Goal: Information Seeking & Learning: Check status

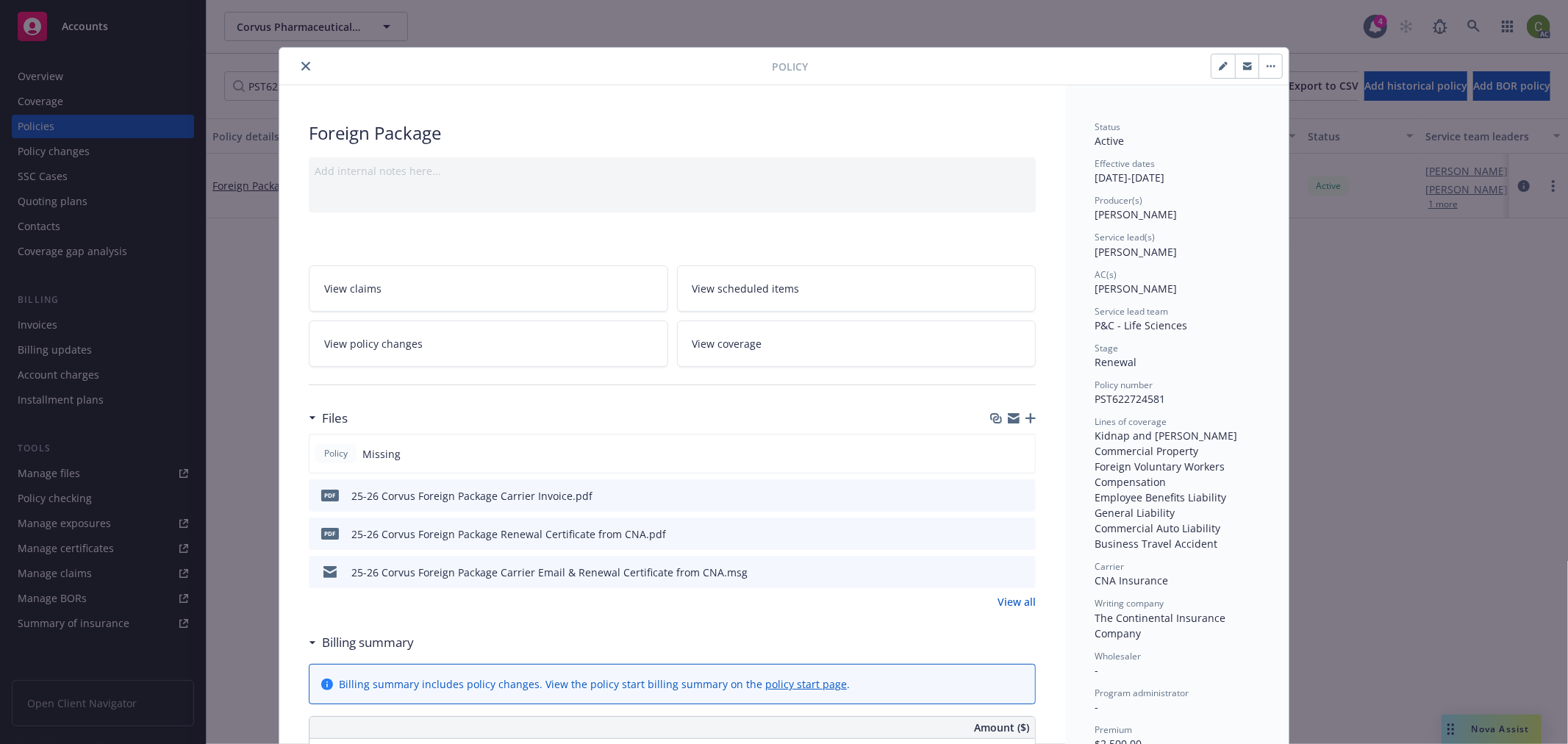
click at [301, 63] on icon "close" at bounding box center [305, 66] width 8 height 8
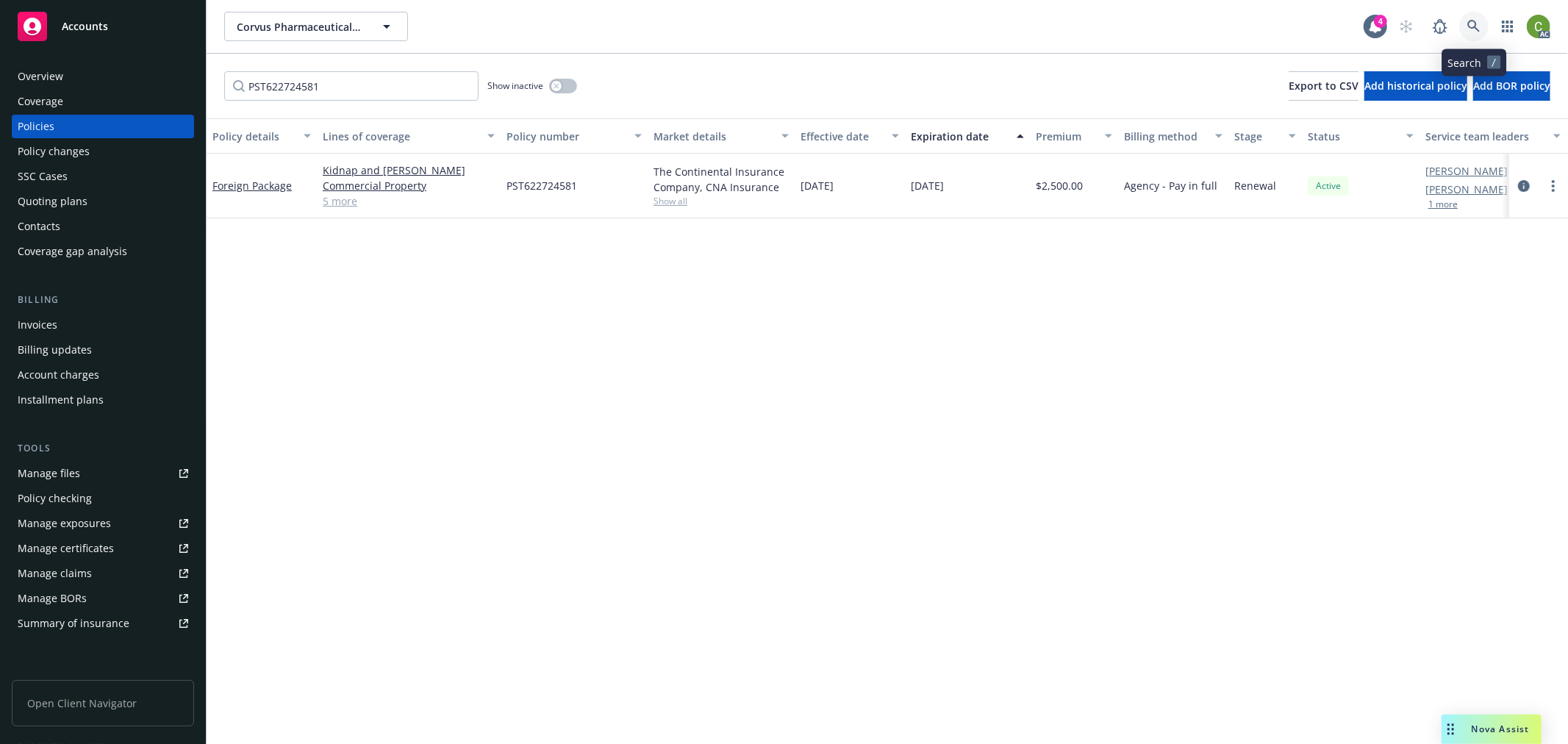
click at [1464, 30] on link at bounding box center [1474, 26] width 29 height 29
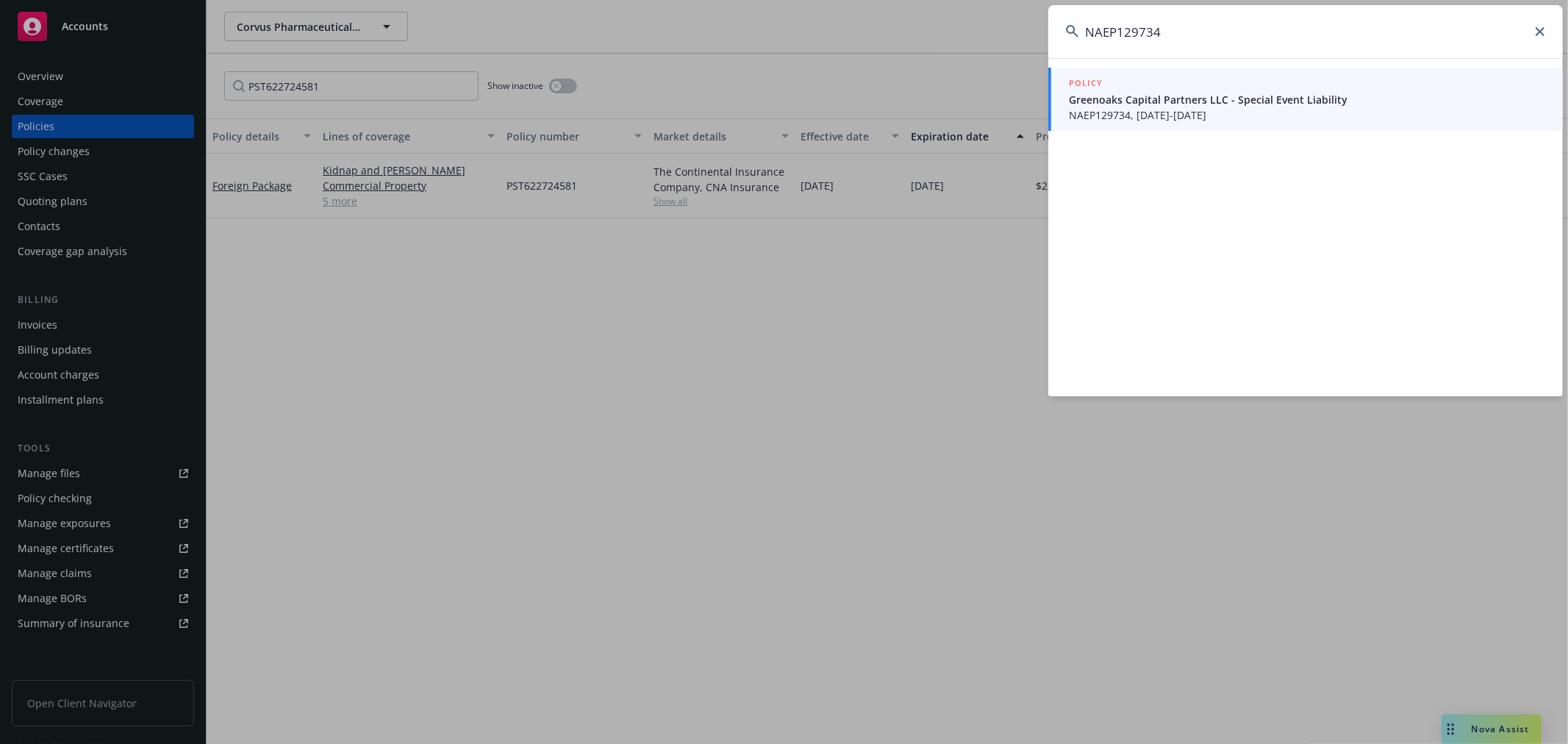
type input "NAEP129734"
click at [1214, 110] on span "NAEP129734, 08/18/2025-08/21/2025" at bounding box center [1307, 115] width 477 height 15
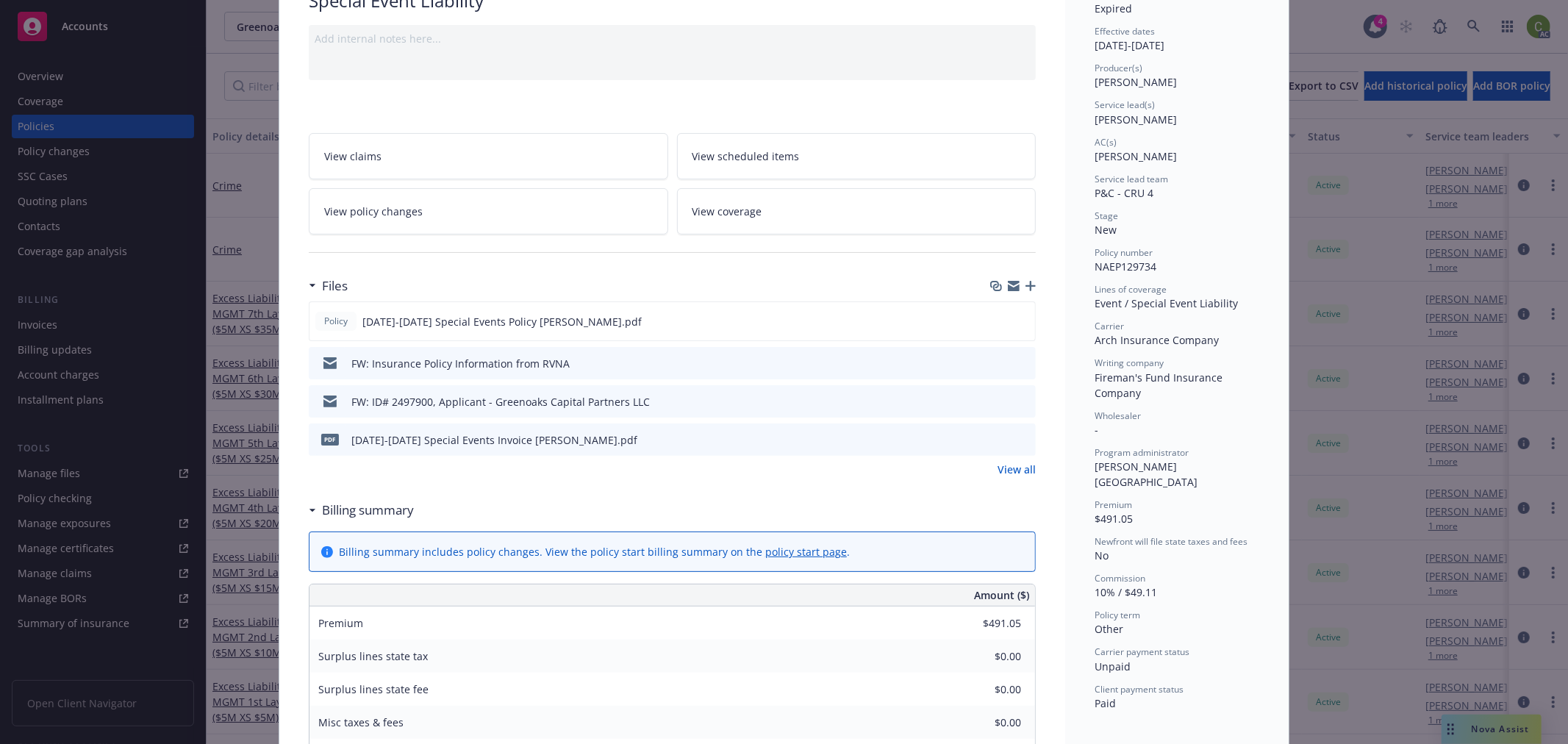
scroll to position [327, 0]
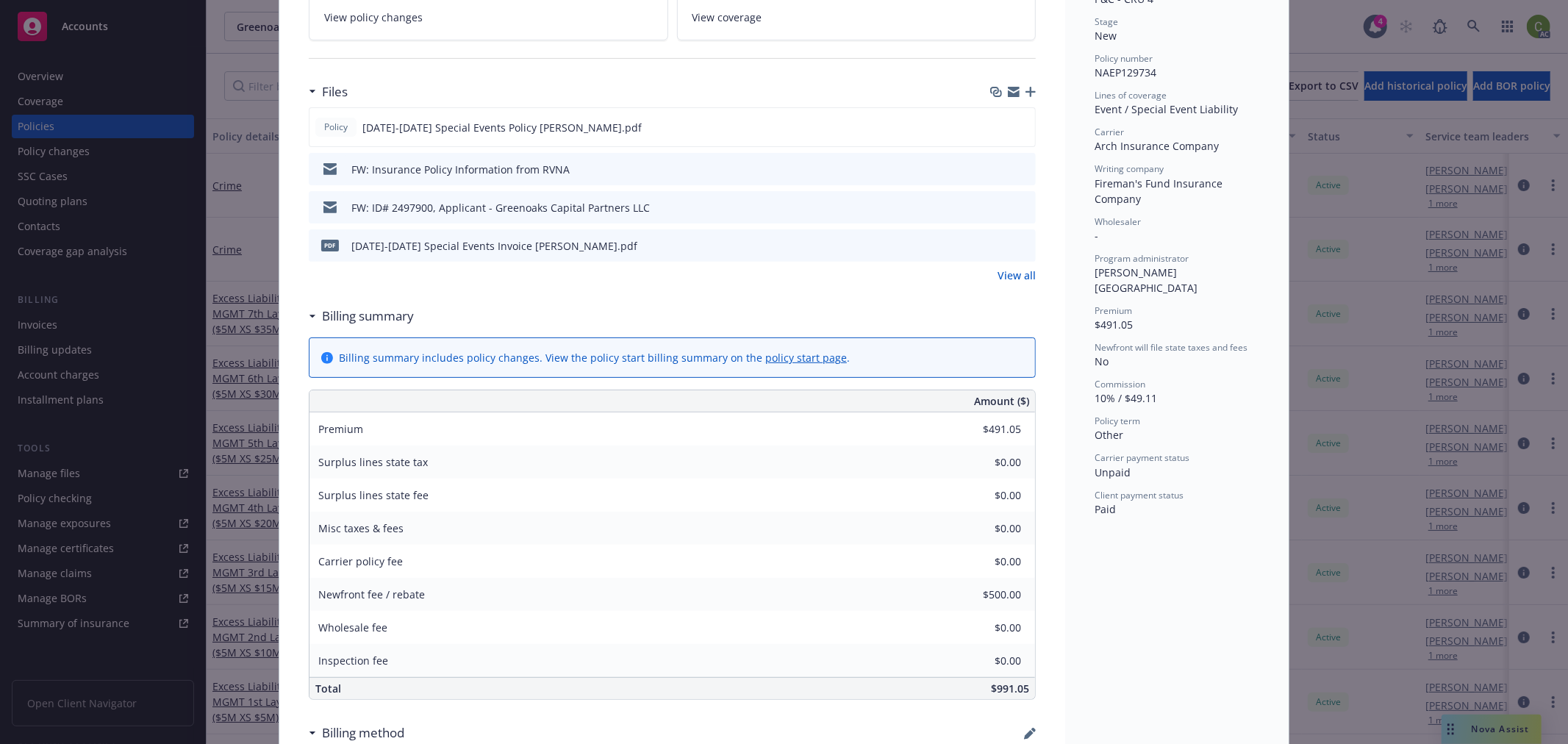
click at [1011, 277] on link "View all" at bounding box center [1016, 275] width 38 height 15
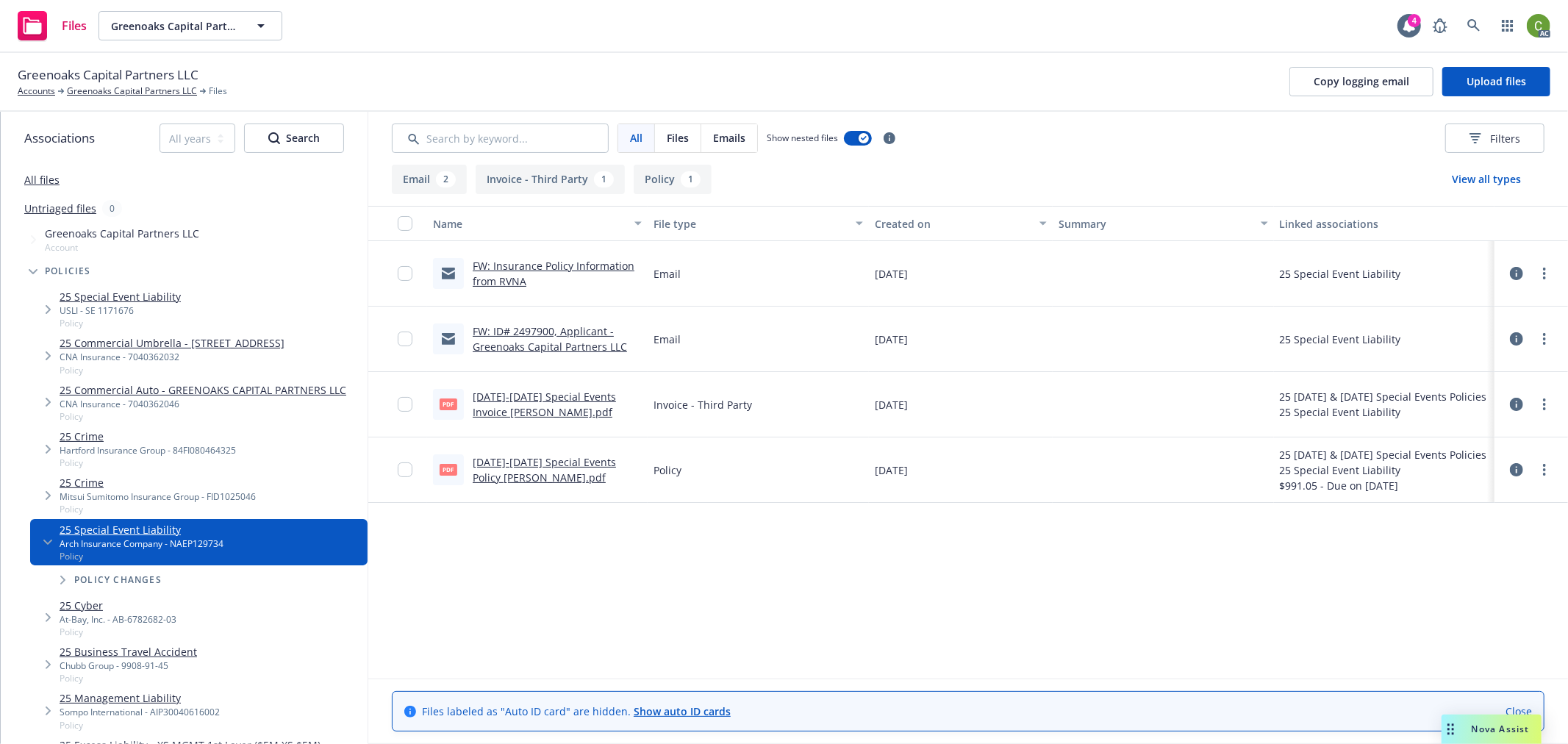
click at [557, 405] on link "[DATE]-[DATE] Special Events Invoice [PERSON_NAME].pdf" at bounding box center [545, 404] width 144 height 29
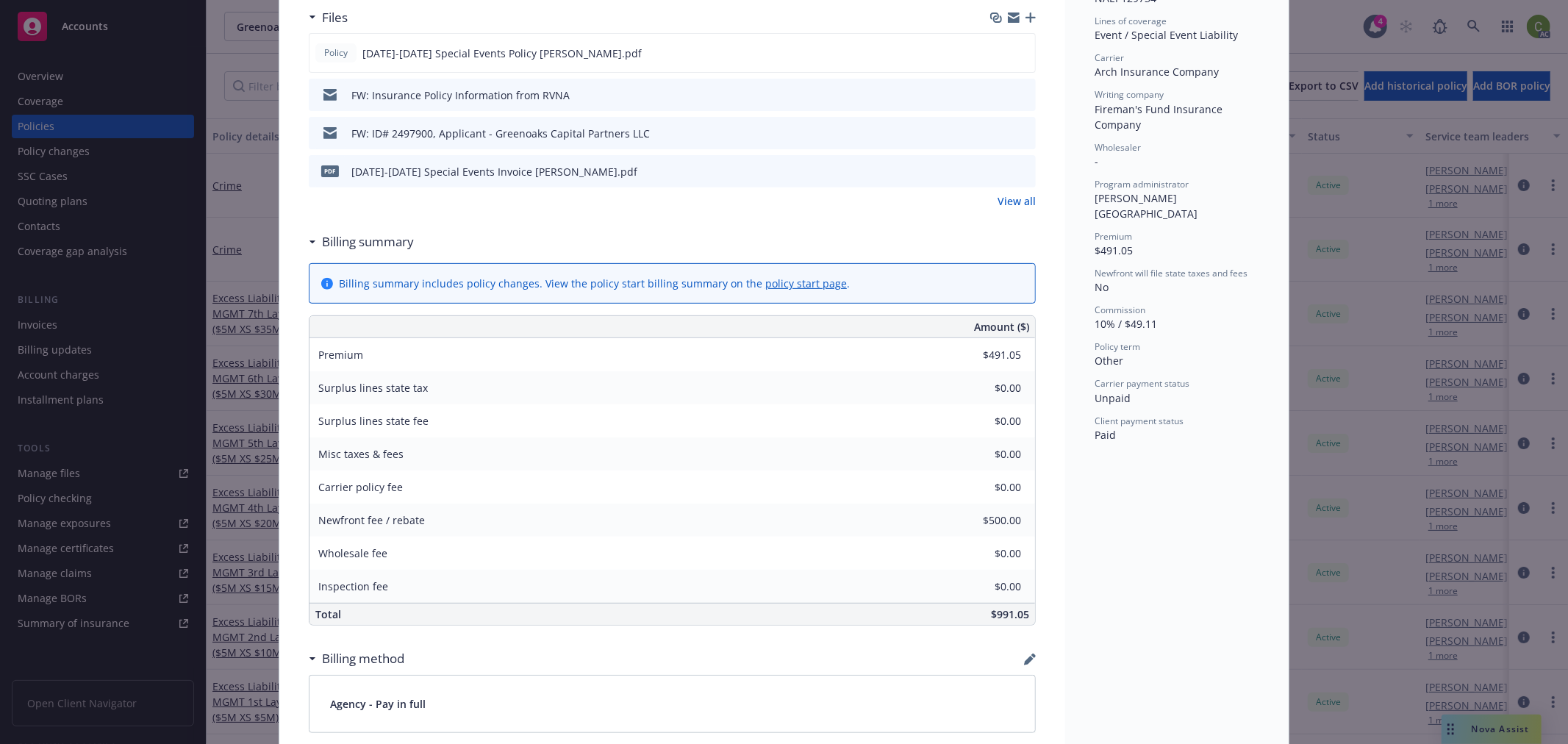
scroll to position [408, 0]
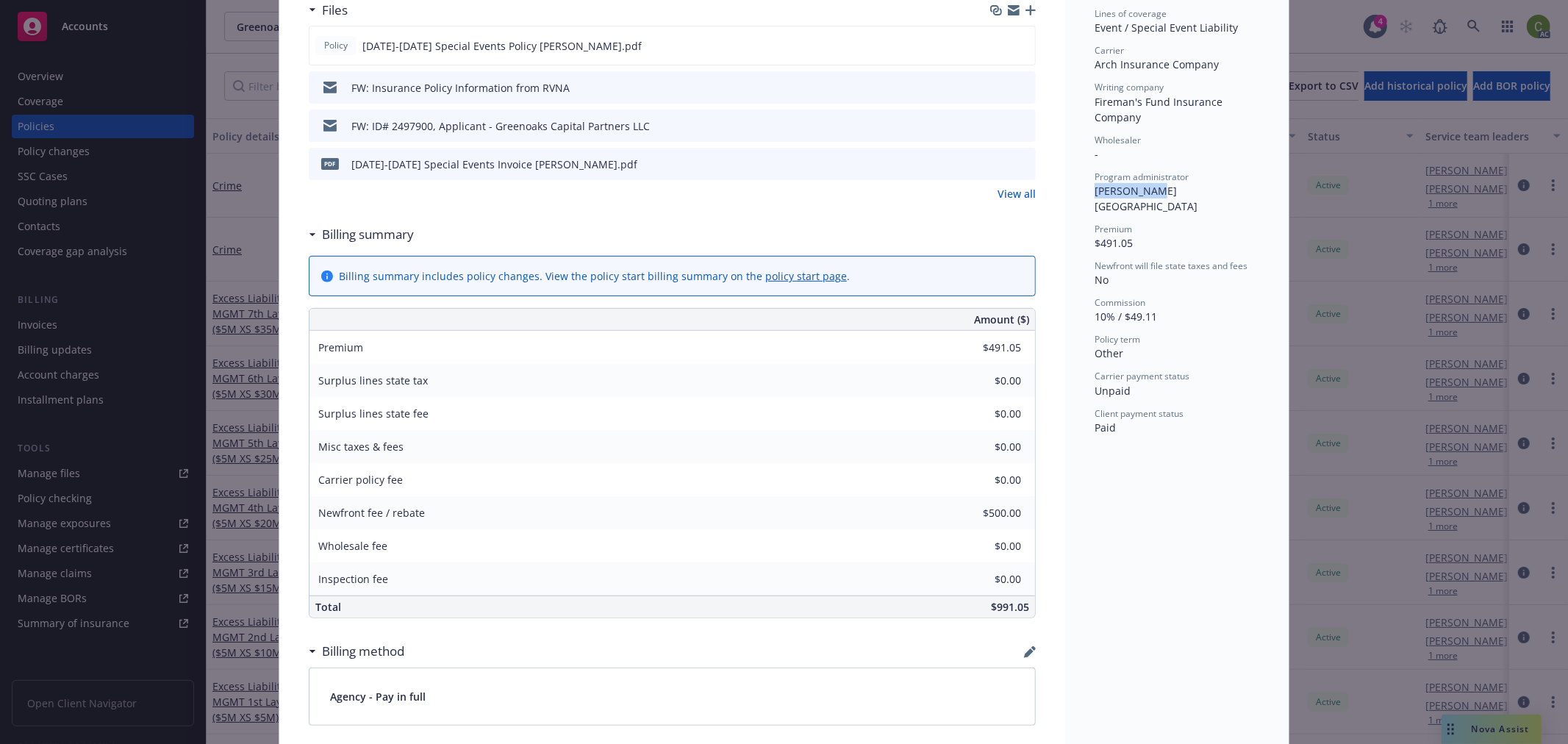
drag, startPoint x: 1086, startPoint y: 191, endPoint x: 1142, endPoint y: 193, distance: 56.0
click at [1142, 193] on div "Status Expired Effective dates 08/18/2025 - 08/21/2025 Producer(s) Forrest Witt…" at bounding box center [1176, 502] width 223 height 1650
copy span "R.V. Nuccio"
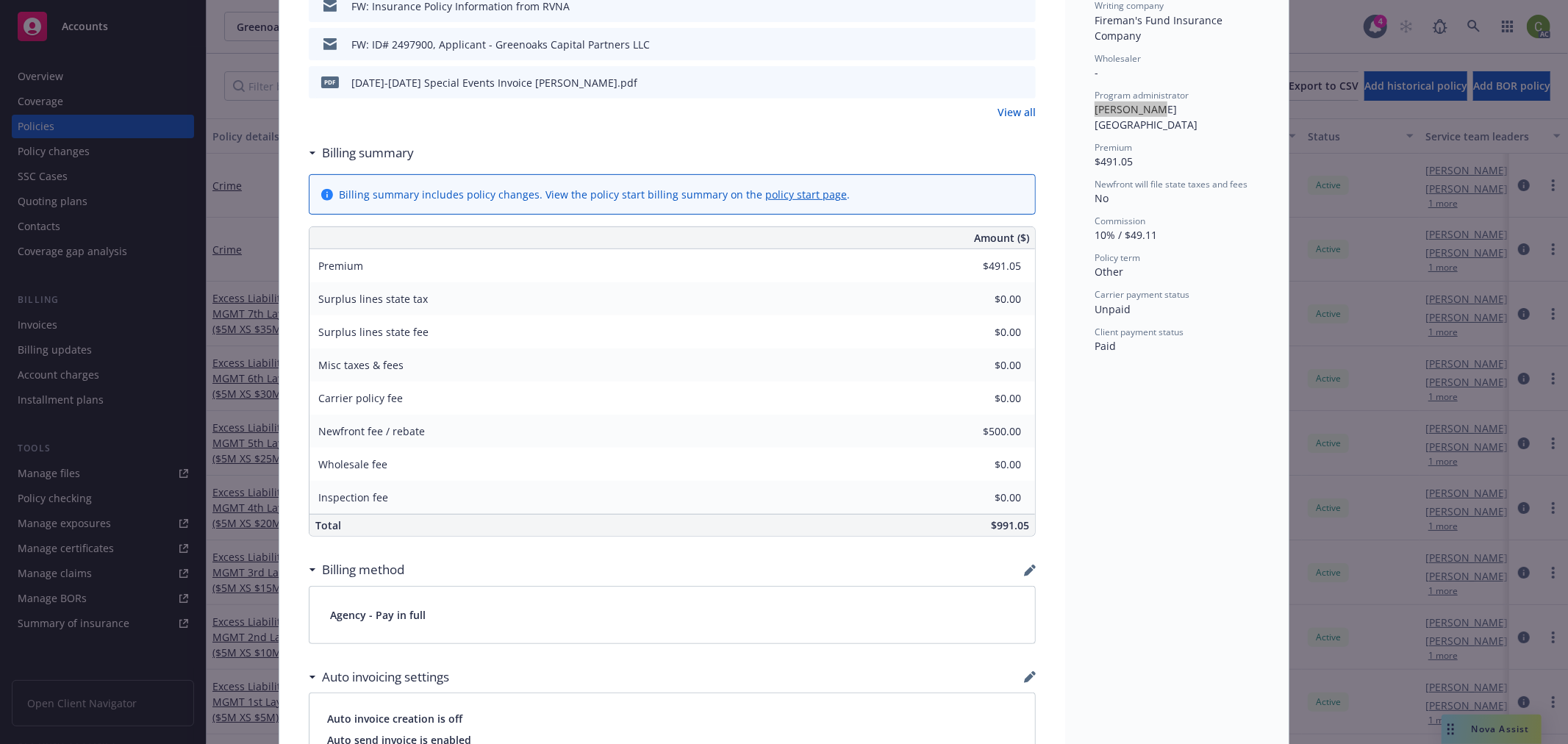
scroll to position [0, 0]
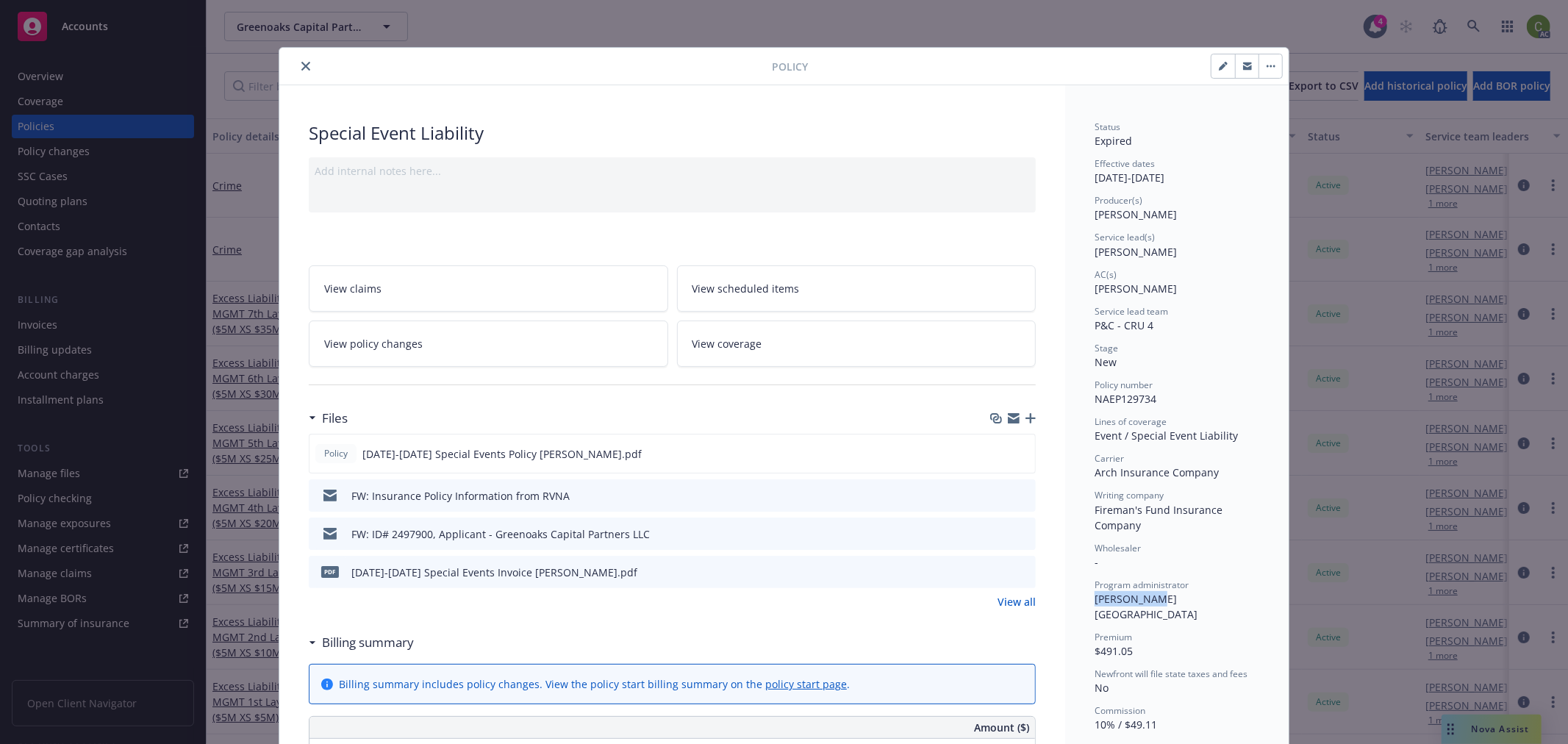
click at [301, 63] on icon "close" at bounding box center [305, 66] width 8 height 8
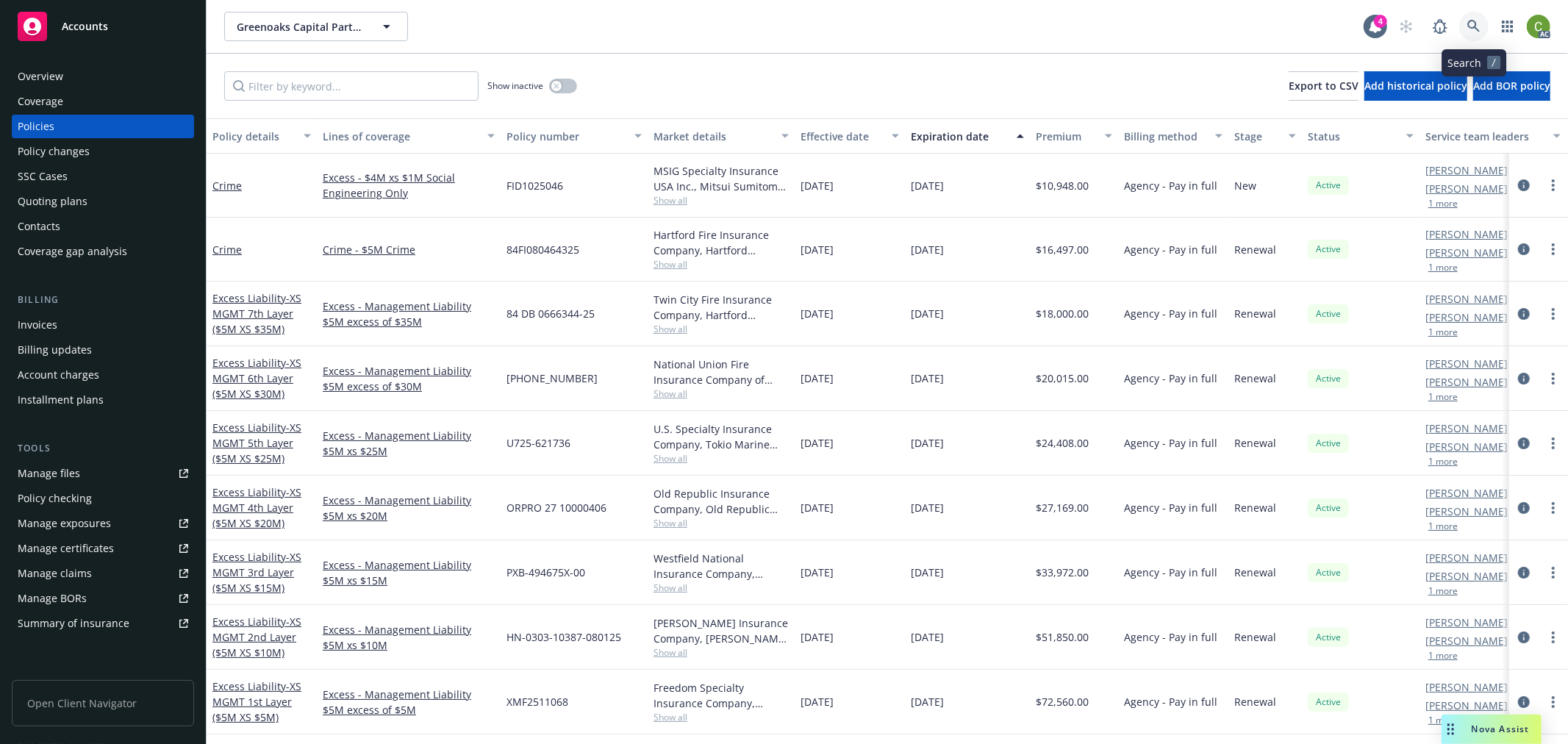
click at [1464, 25] on link at bounding box center [1474, 26] width 29 height 29
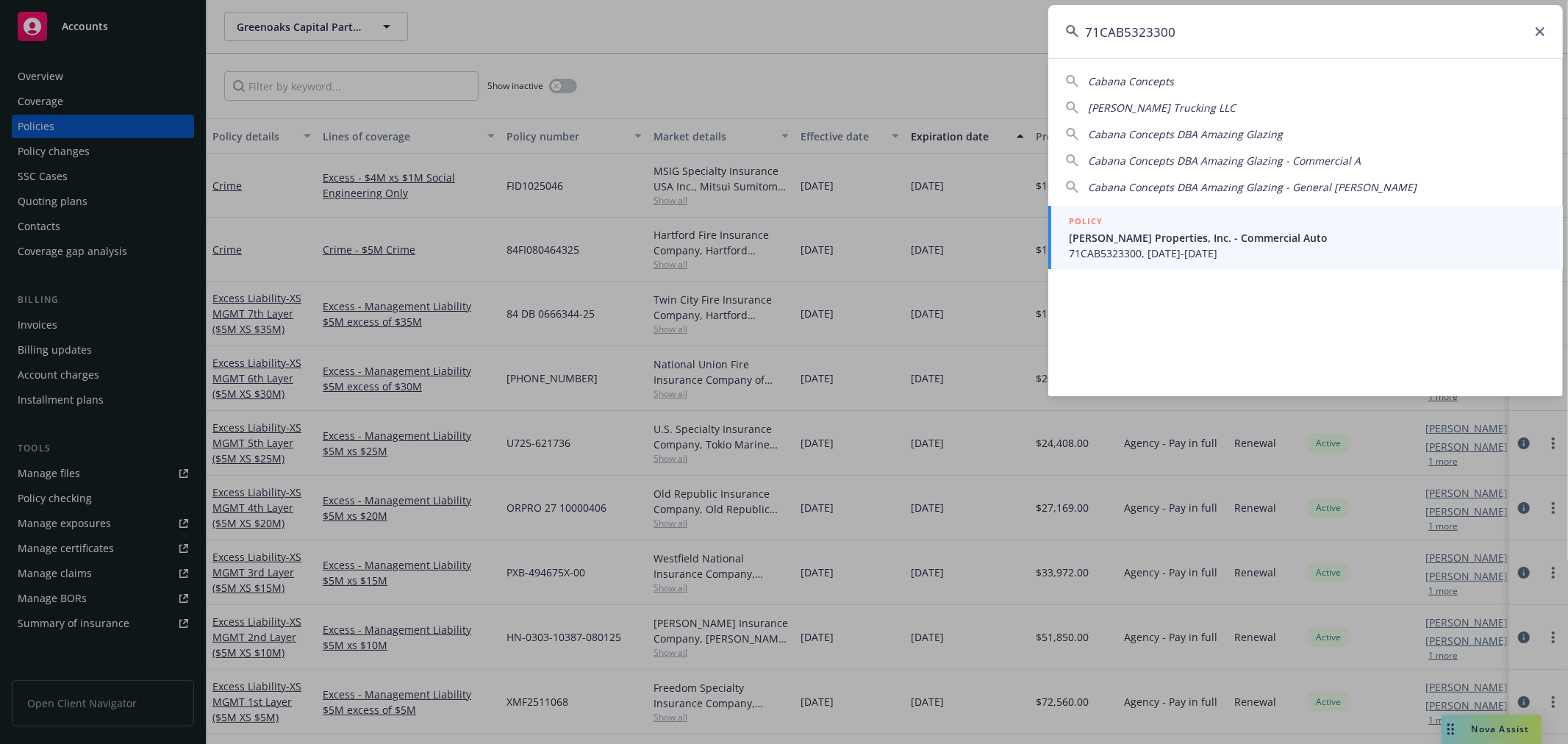
type input "71CAB5323300"
click at [1209, 246] on span "71CAB5323300, 06/01/2025-06/01/2026" at bounding box center [1307, 253] width 477 height 15
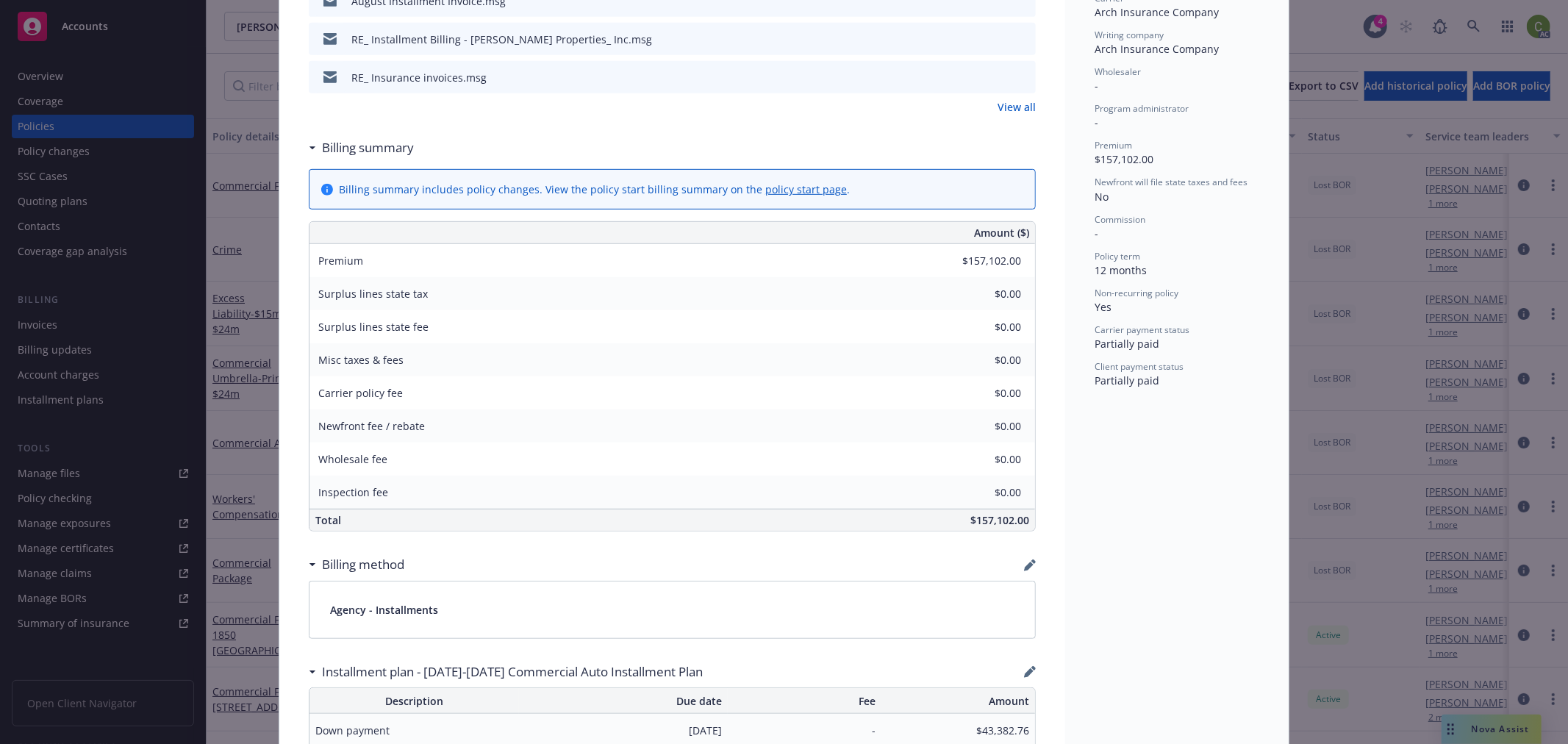
scroll to position [1062, 0]
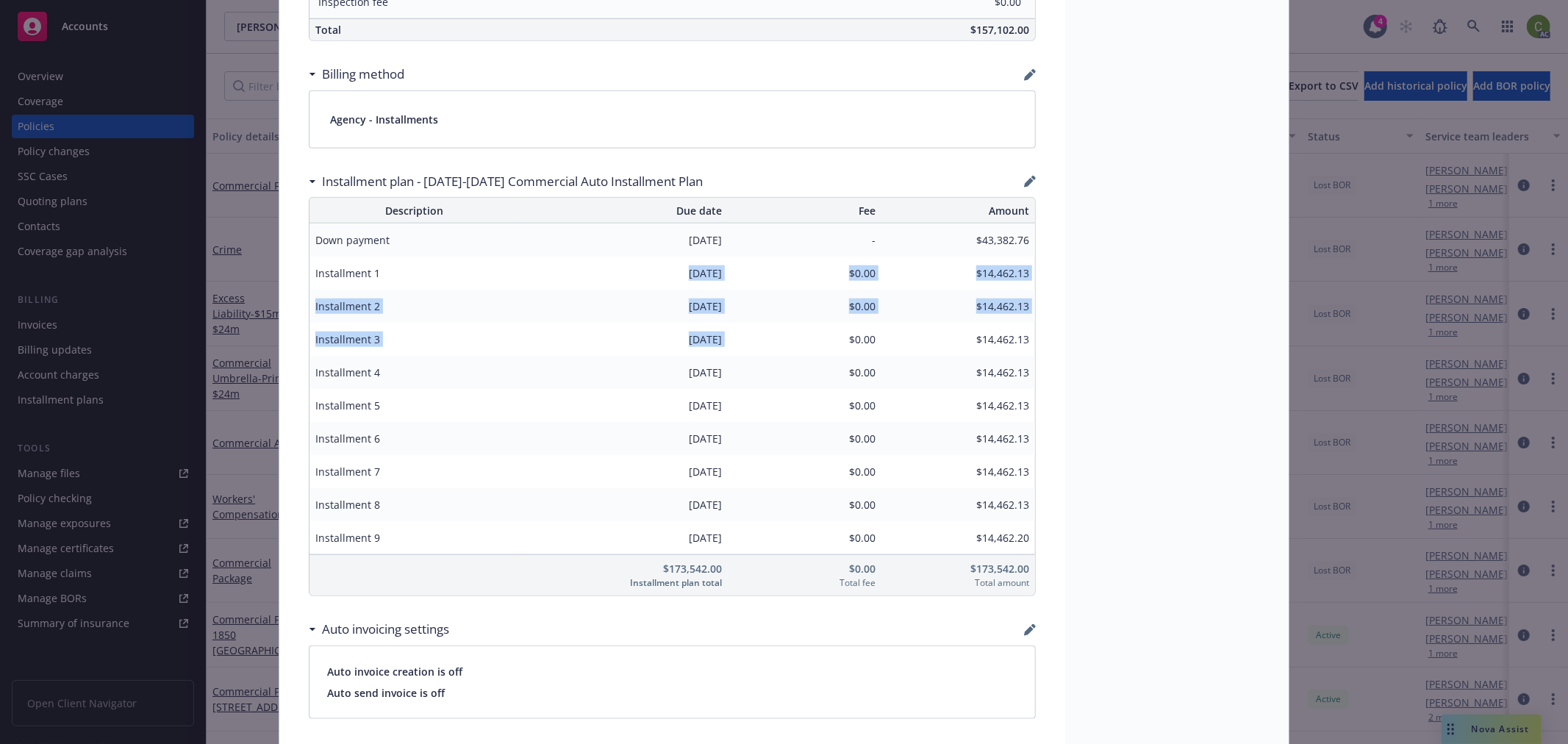
drag, startPoint x: 637, startPoint y: 275, endPoint x: 728, endPoint y: 335, distance: 109.0
click at [728, 335] on table "Description Due date Fee Amount Down payment 06/01/2025 - $43,382.76 Installmen…" at bounding box center [672, 396] width 727 height 399
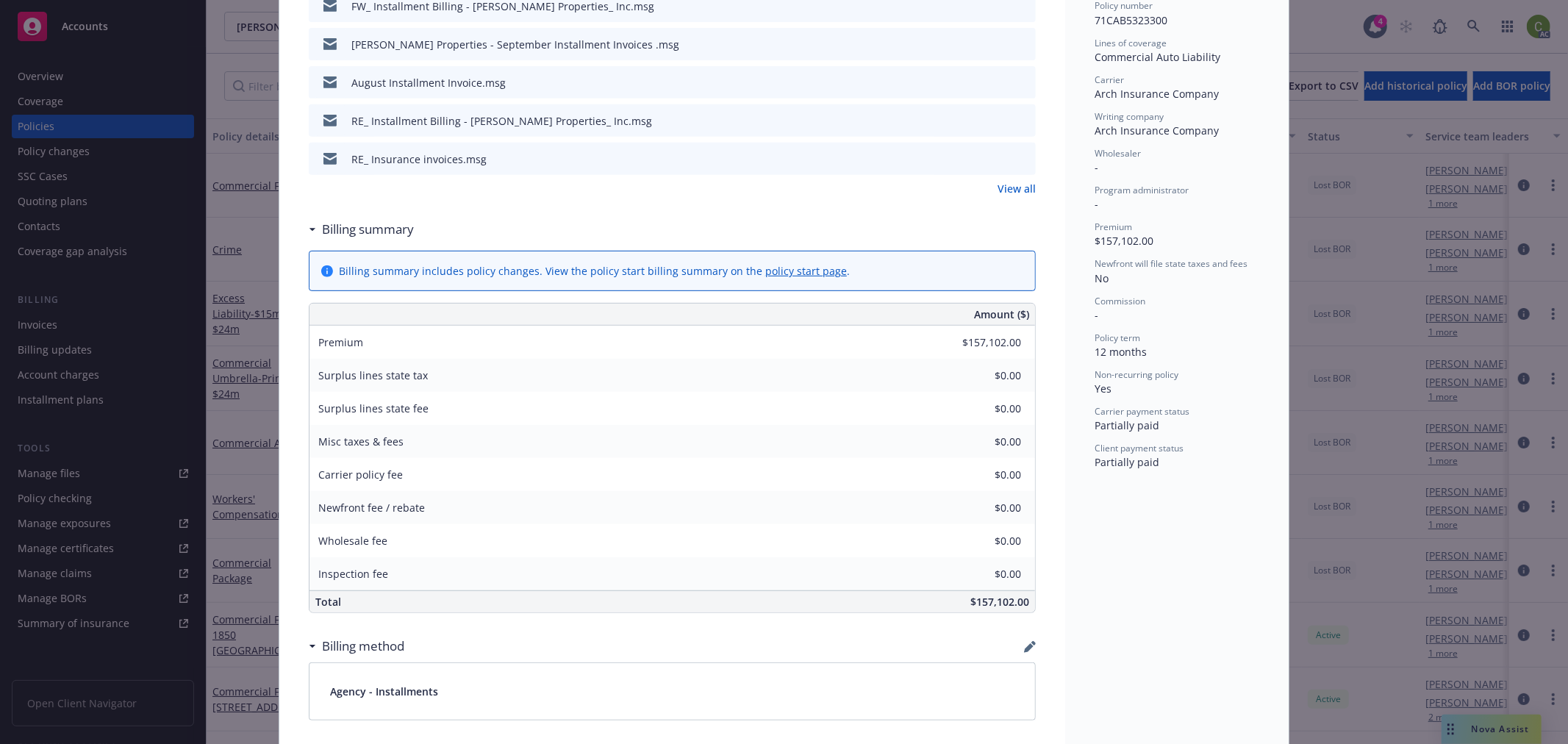
scroll to position [0, 0]
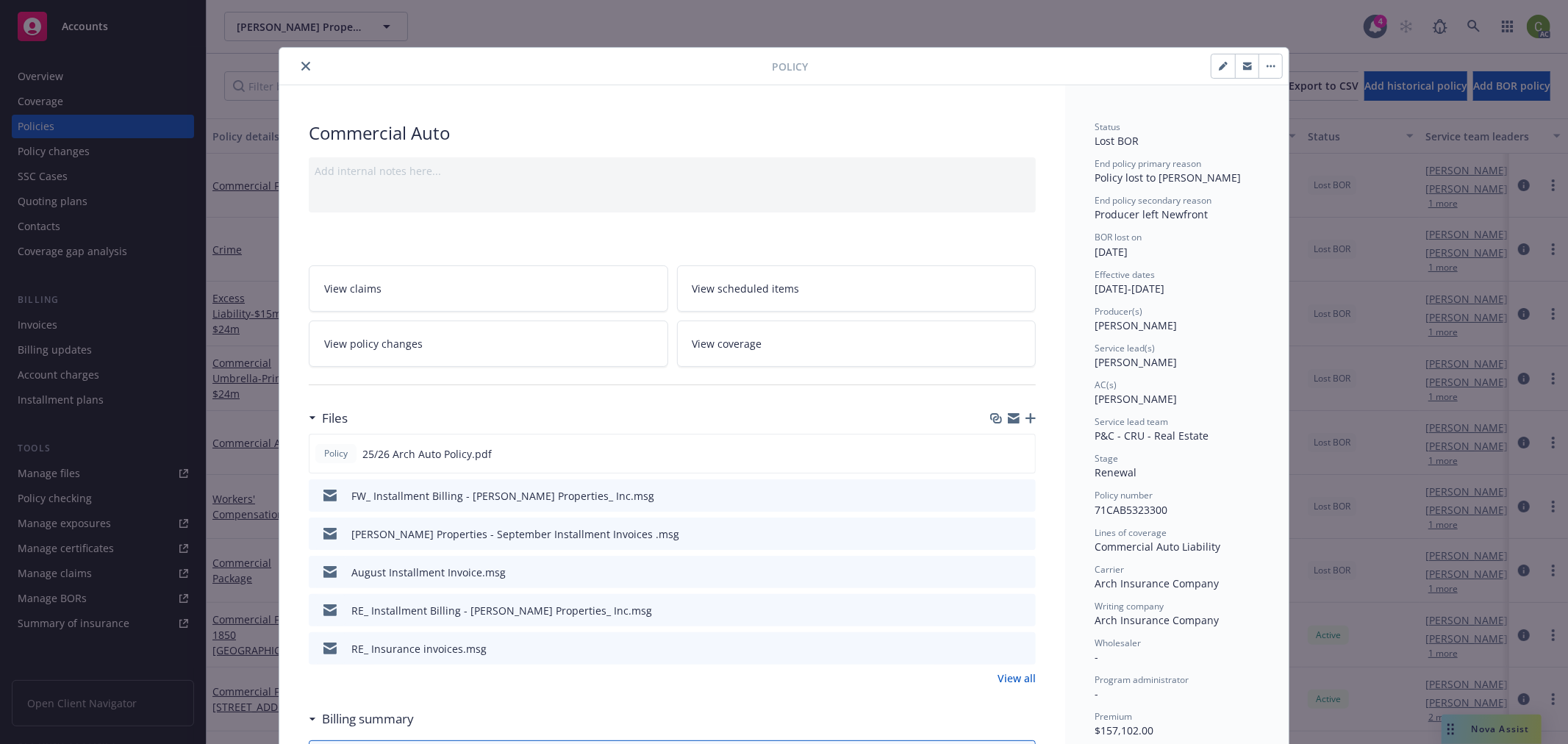
click at [302, 63] on icon "close" at bounding box center [305, 66] width 8 height 8
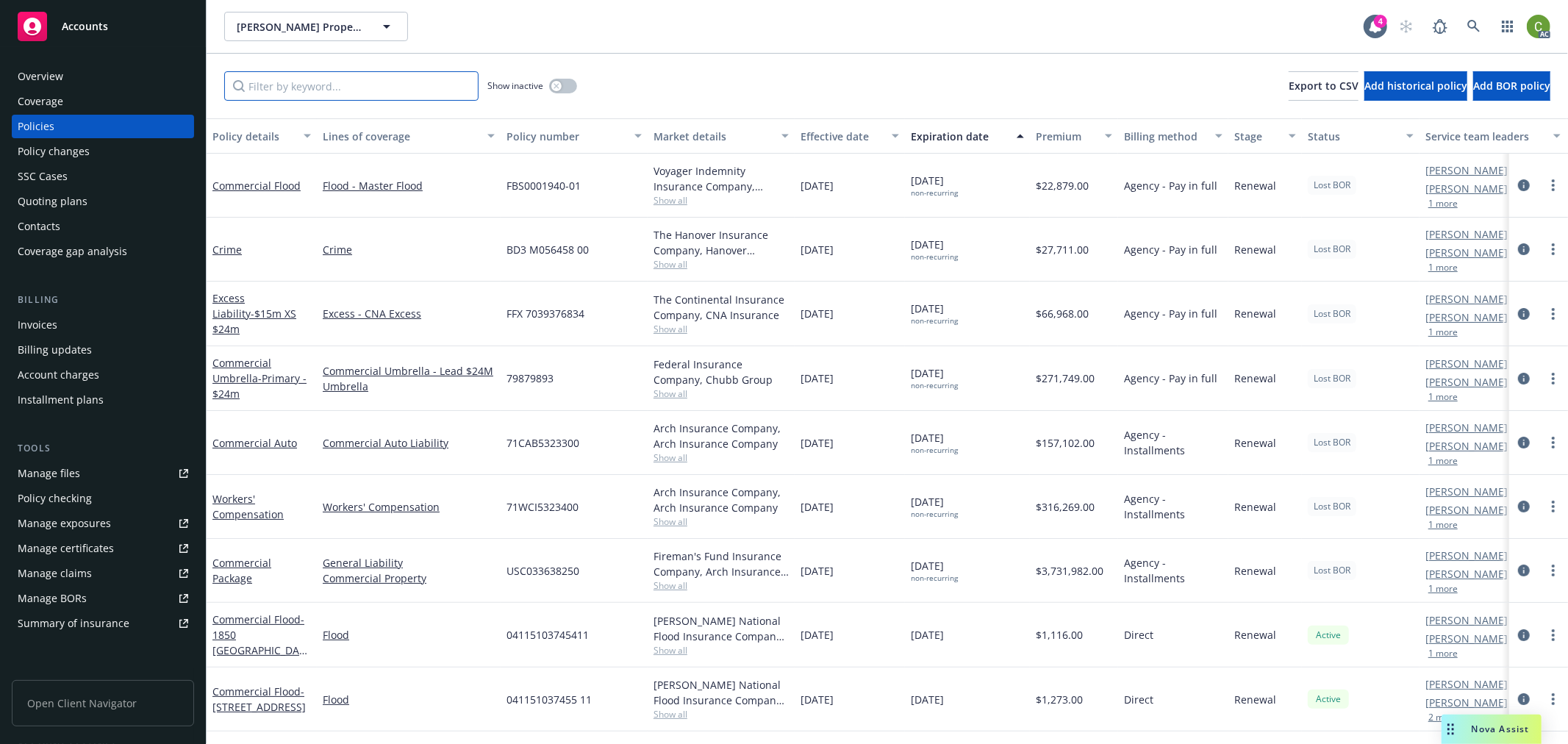
click at [307, 84] on input "Filter by keyword..." at bounding box center [351, 86] width 254 height 29
paste input "USC033638250"
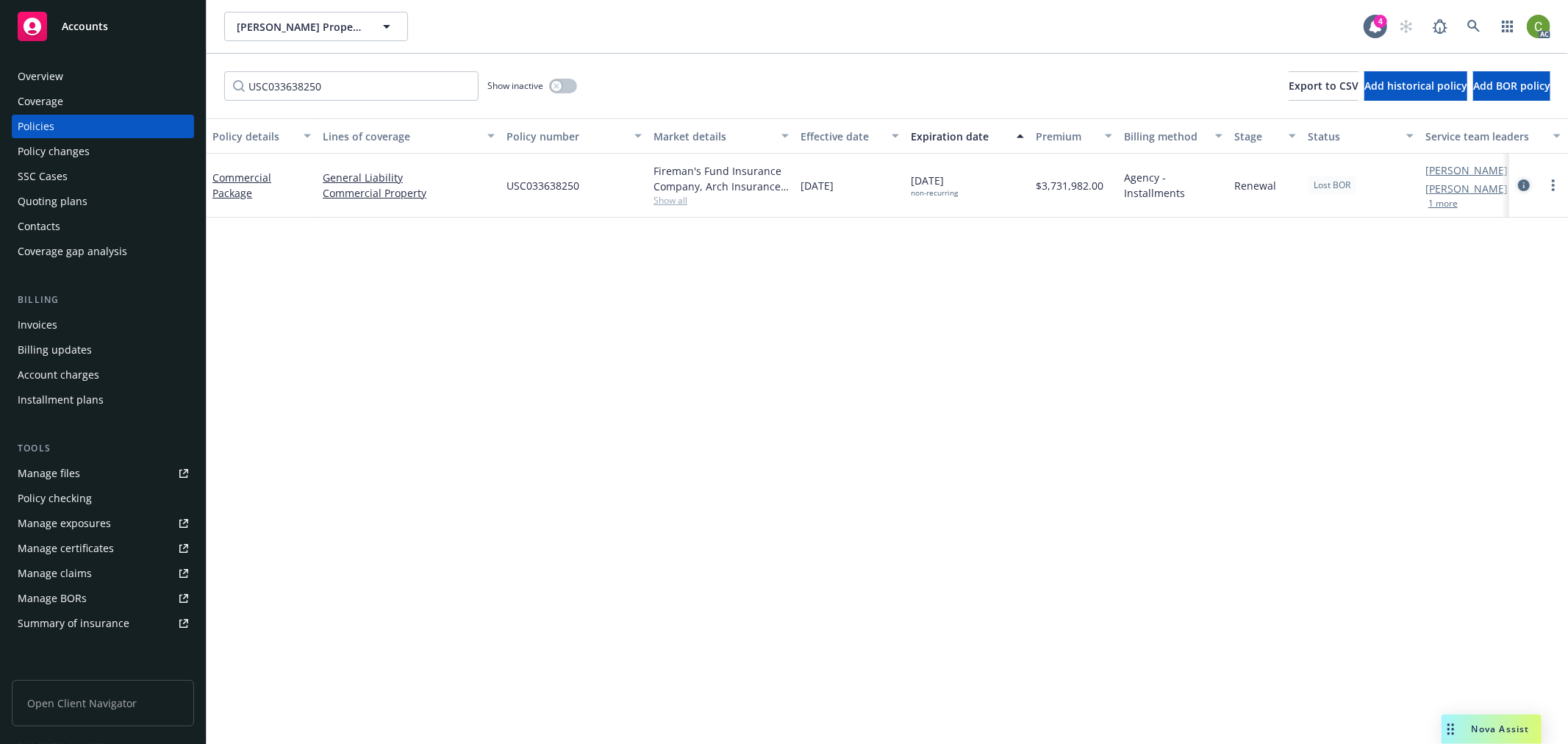
click at [1523, 182] on icon "circleInformation" at bounding box center [1523, 185] width 12 height 12
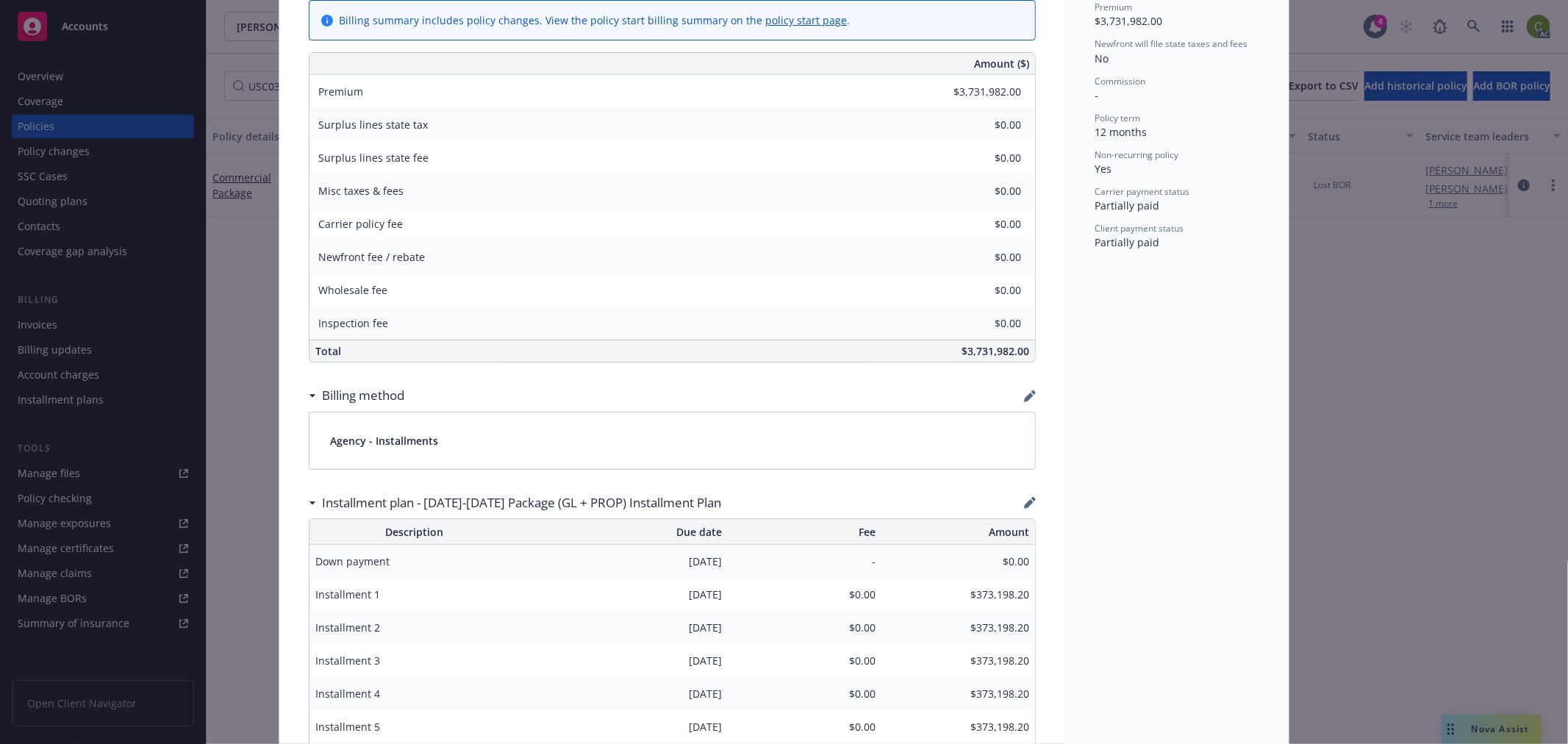
scroll to position [1062, 0]
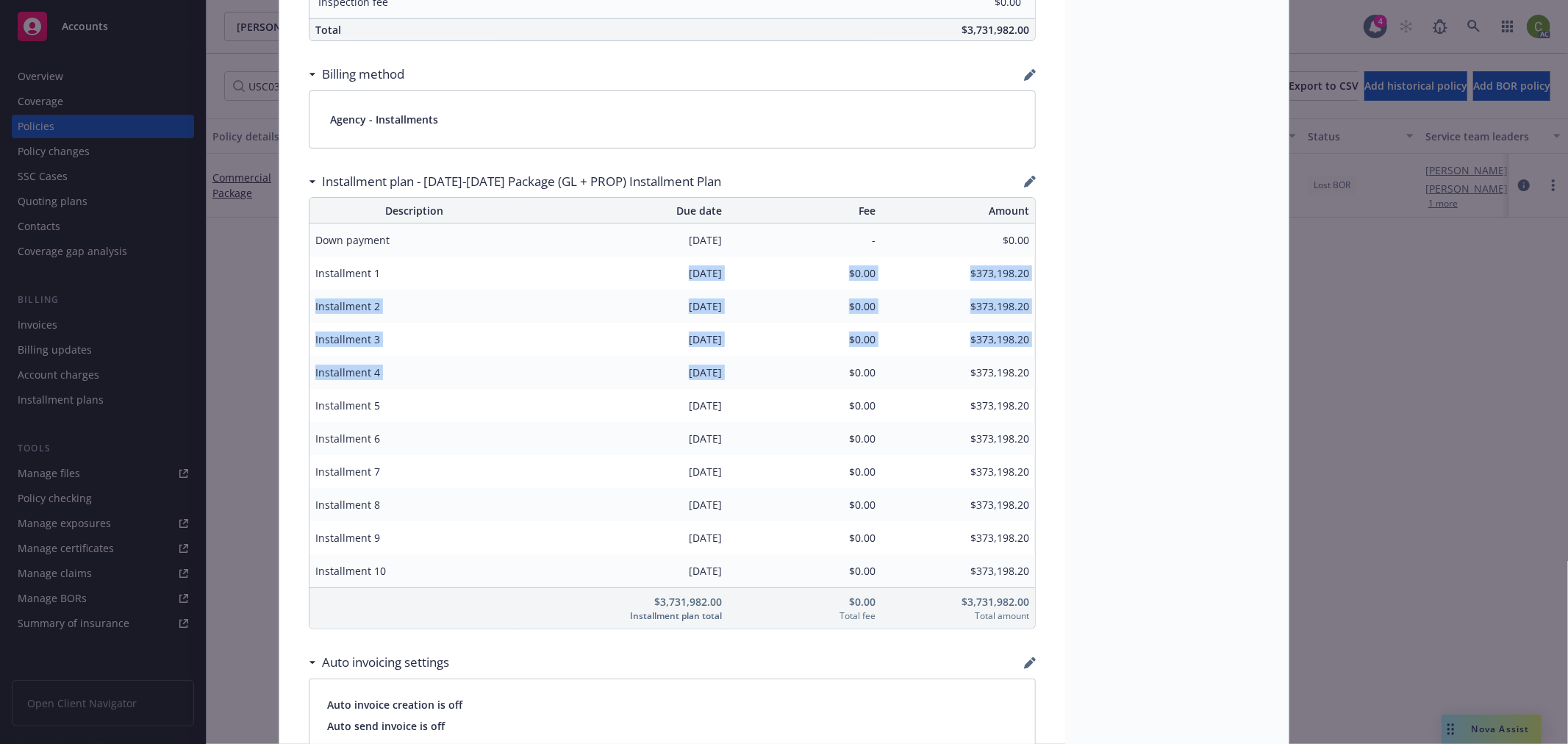
drag, startPoint x: 660, startPoint y: 275, endPoint x: 736, endPoint y: 368, distance: 120.1
click at [736, 368] on table "Description Due date Fee Amount Down payment 06/01/2025 - $0.00 Installment 1 0…" at bounding box center [672, 413] width 727 height 433
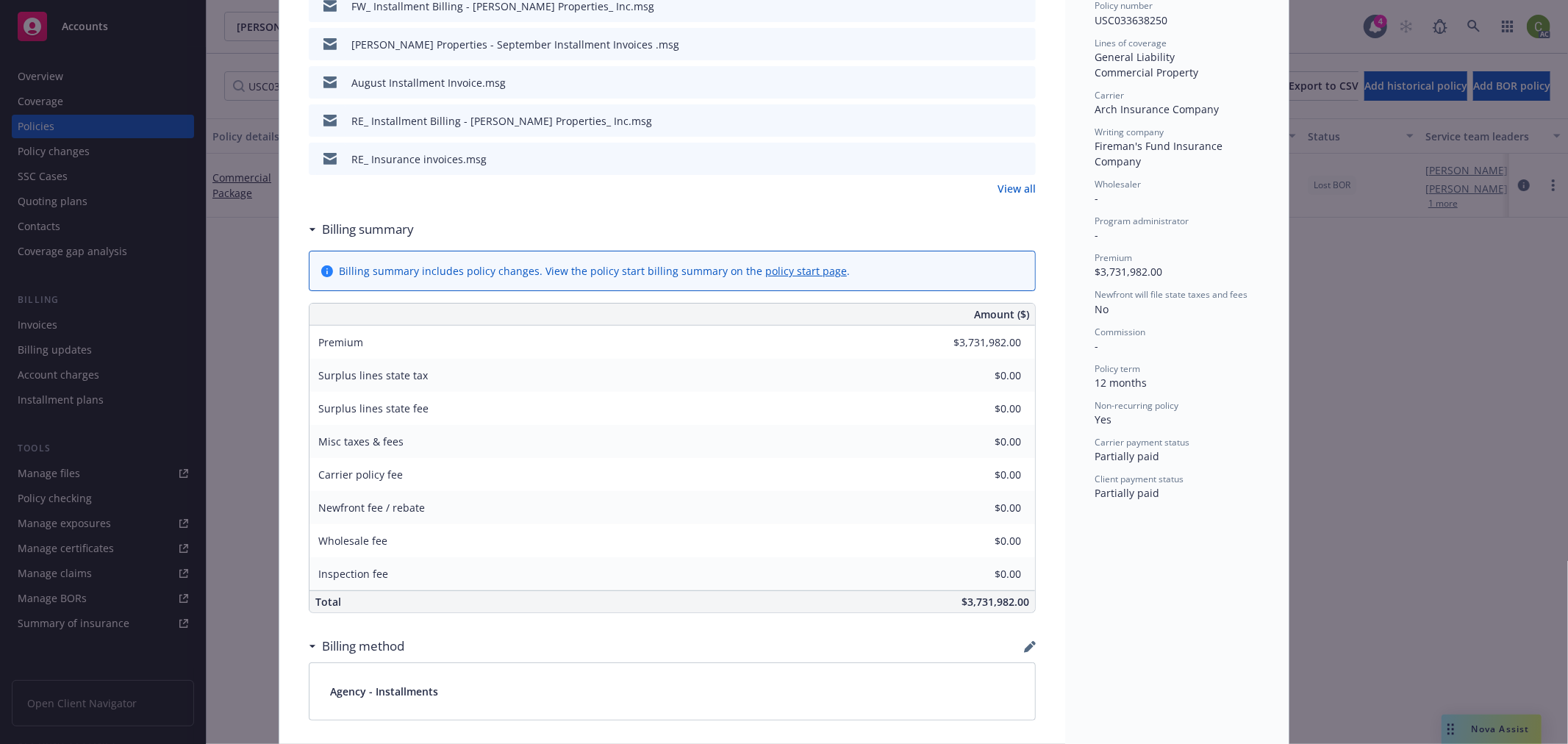
scroll to position [0, 0]
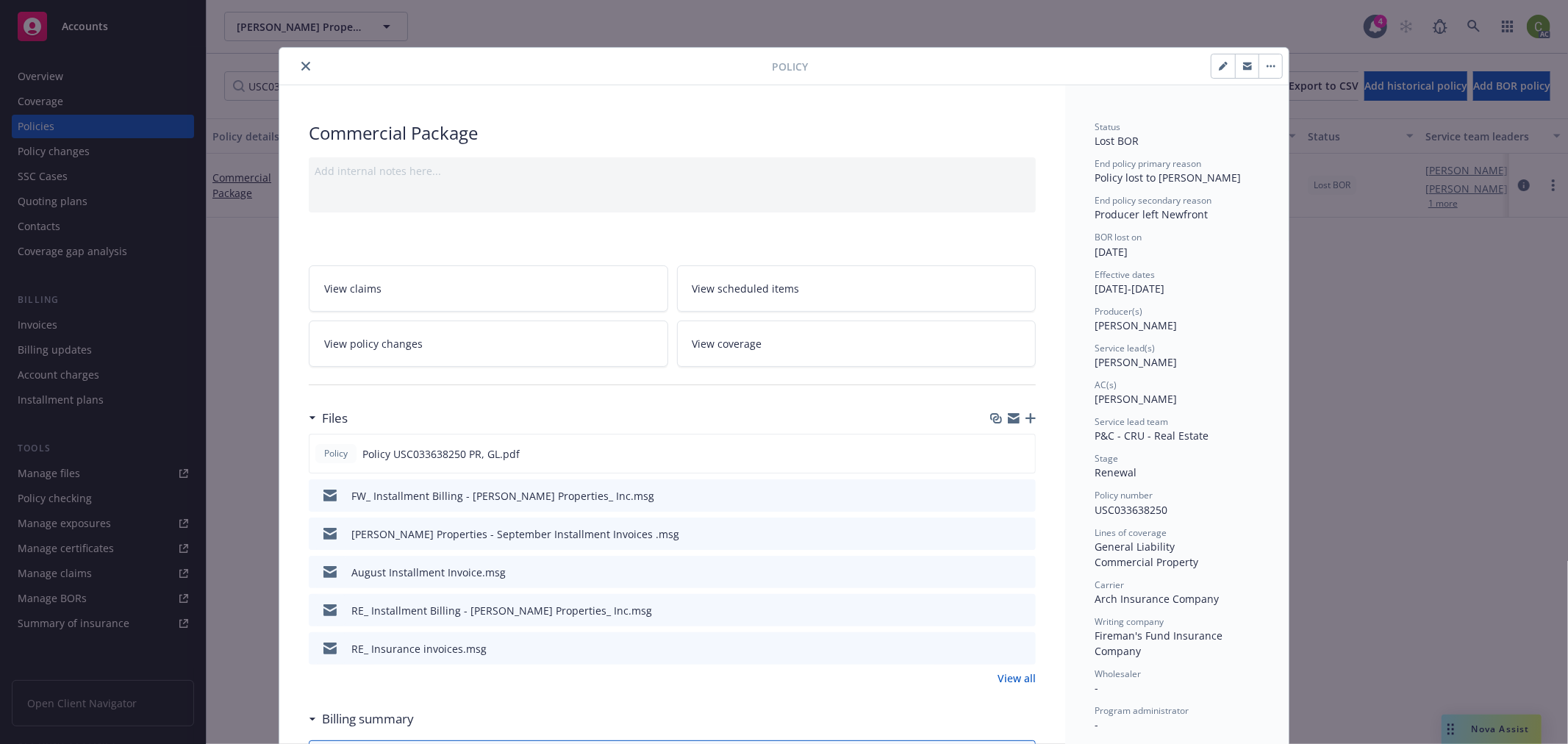
click at [302, 68] on icon "close" at bounding box center [305, 66] width 8 height 8
click at [340, 89] on input "USC033638250" at bounding box center [351, 86] width 254 height 29
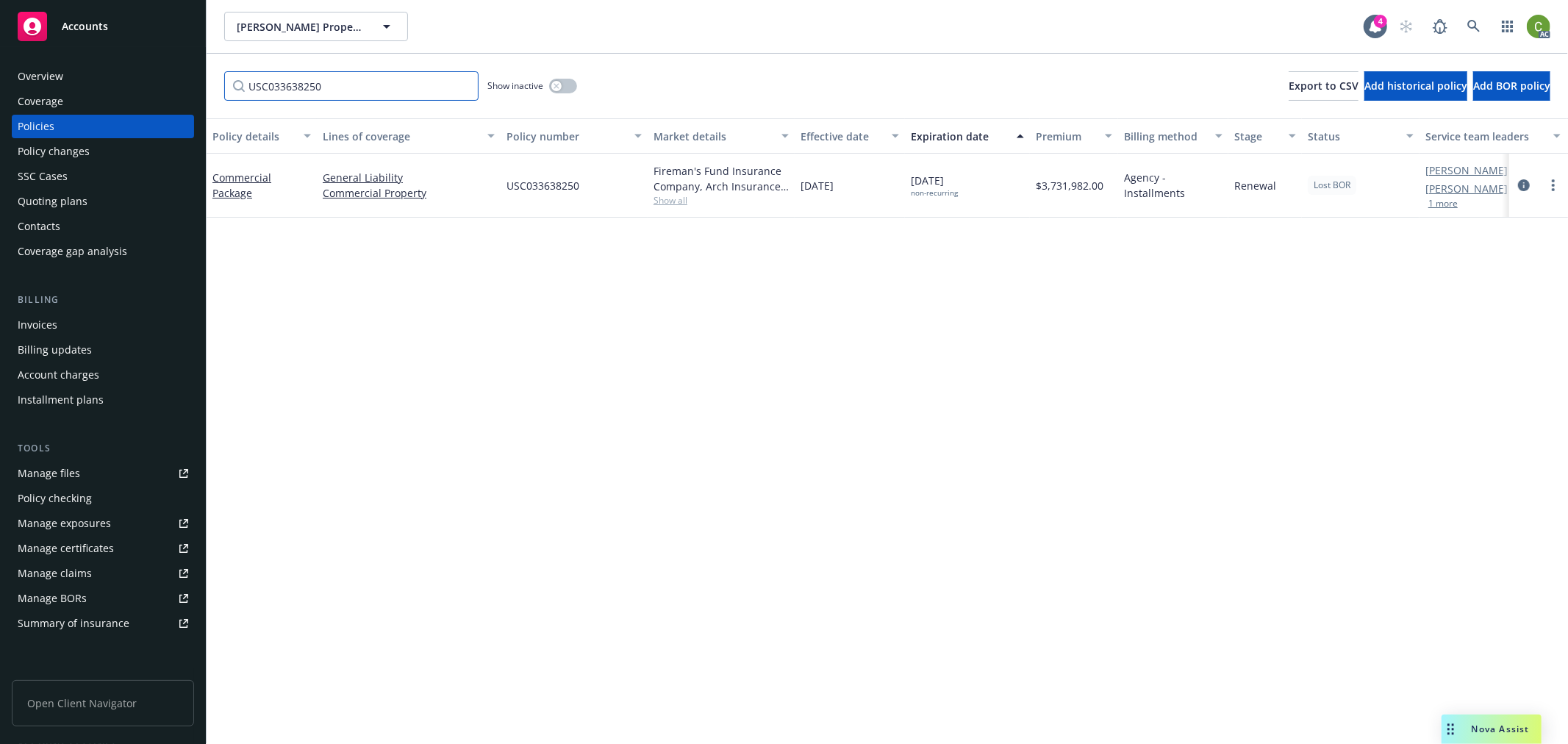
drag, startPoint x: 254, startPoint y: 89, endPoint x: 897, endPoint y: 199, distance: 652.3
click at [0, 89] on div "Accounts Overview Coverage Policies Policy changes SSC Cases Quoting plans Cont…" at bounding box center [784, 372] width 1568 height 744
paste input "71WCI532340"
type input "71WCI5323400"
click at [1522, 189] on icon "circleInformation" at bounding box center [1523, 185] width 12 height 12
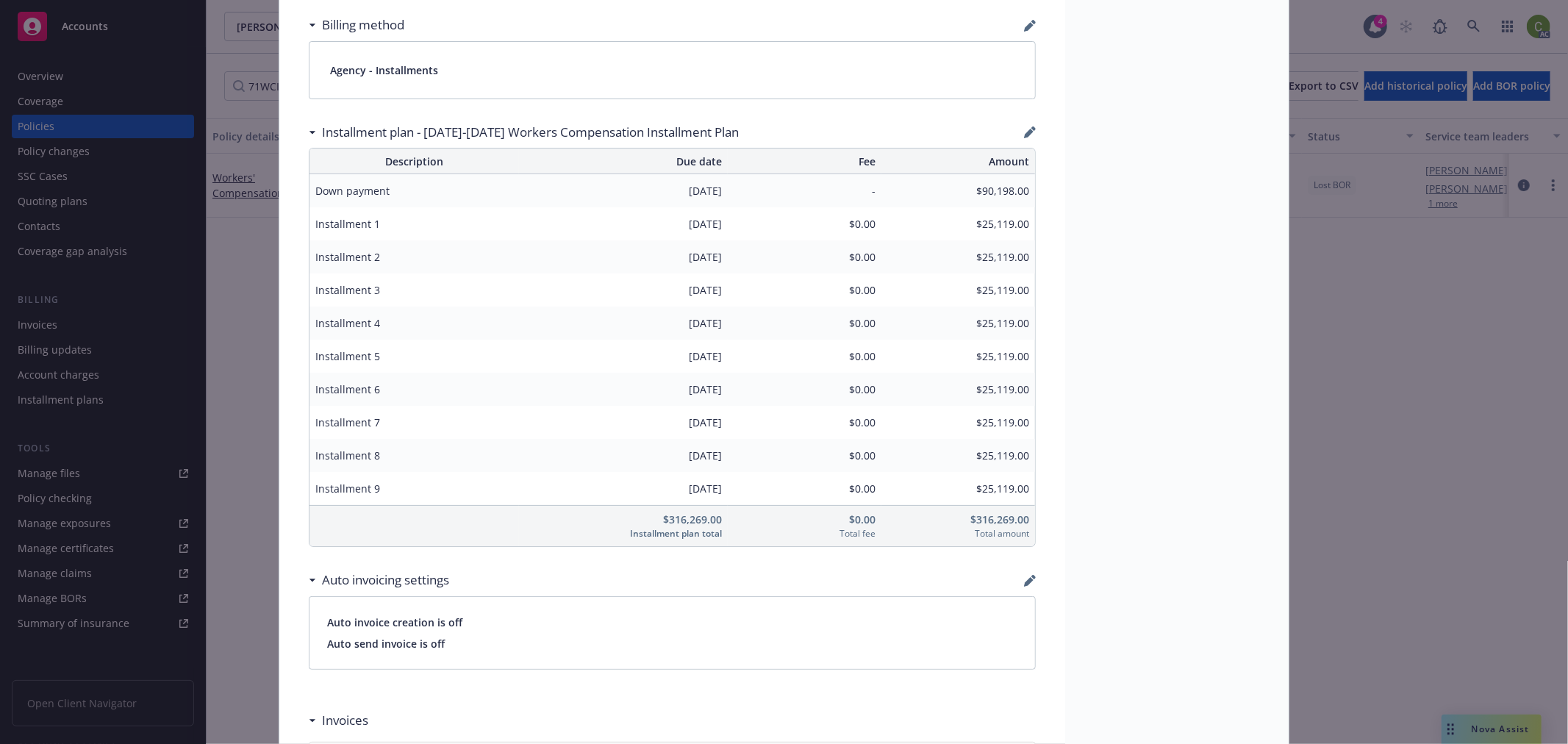
scroll to position [1143, 0]
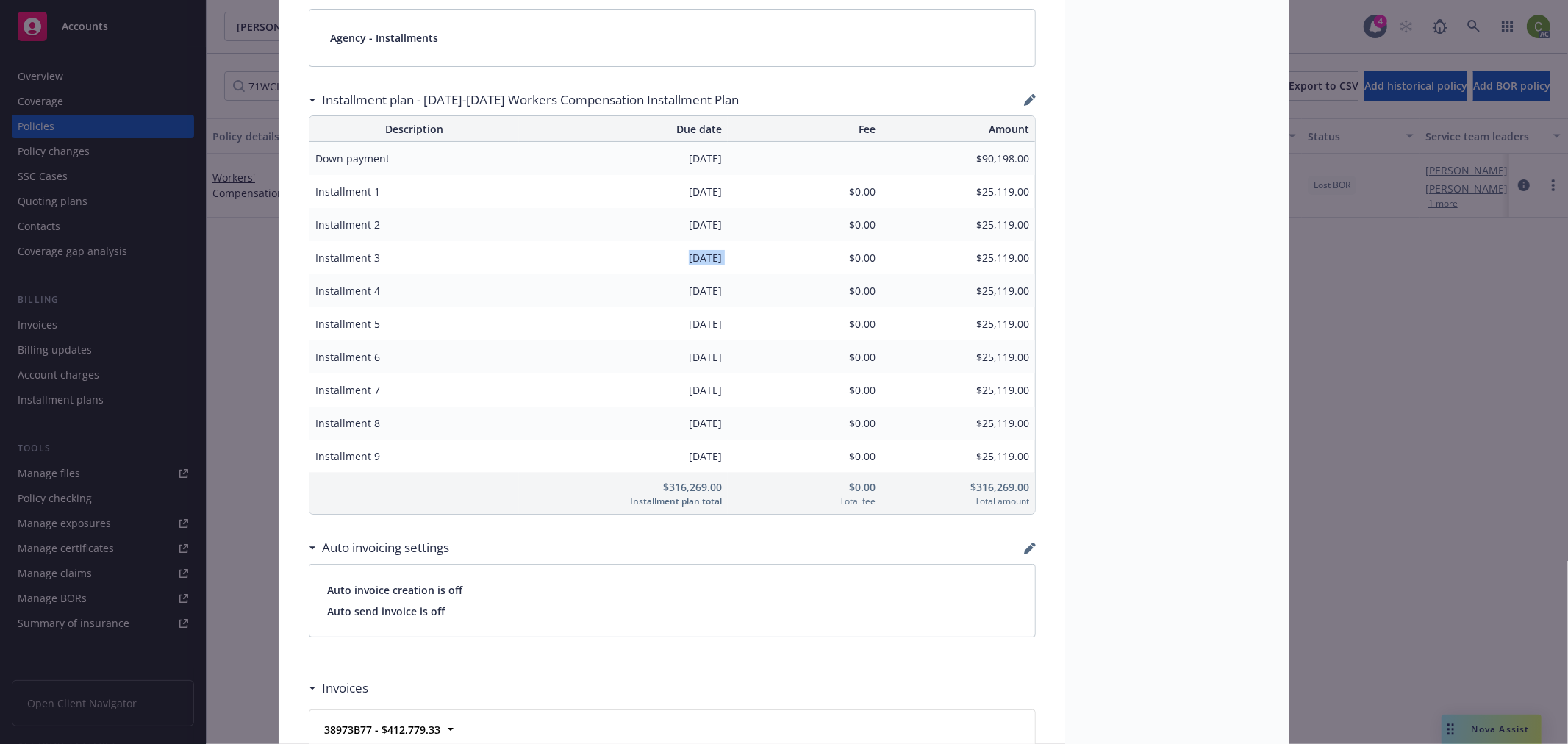
drag, startPoint x: 652, startPoint y: 256, endPoint x: 751, endPoint y: 256, distance: 99.0
click at [751, 256] on tr "Installment 3 09/01/2025 $0.00 $25,119.00" at bounding box center [672, 257] width 725 height 33
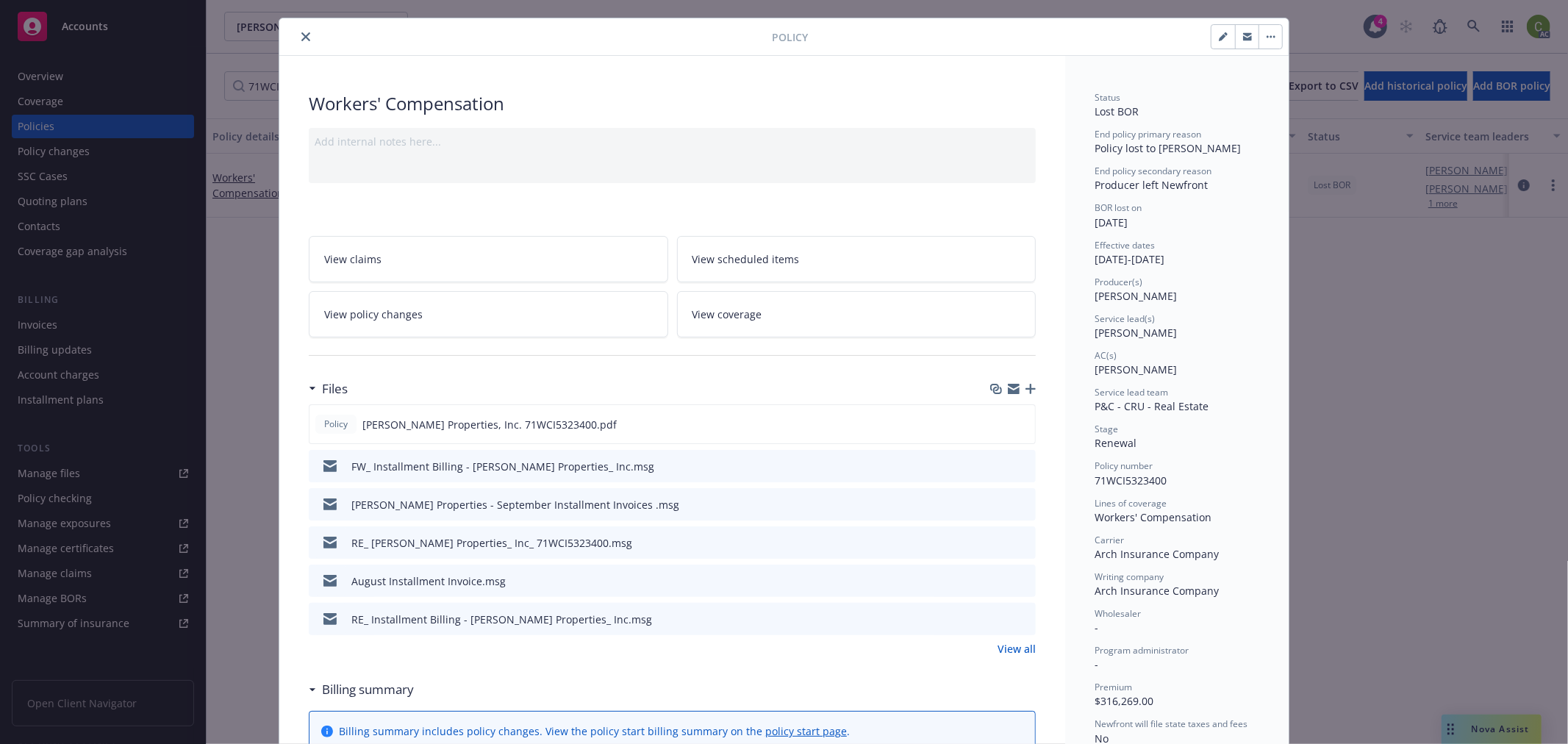
scroll to position [0, 0]
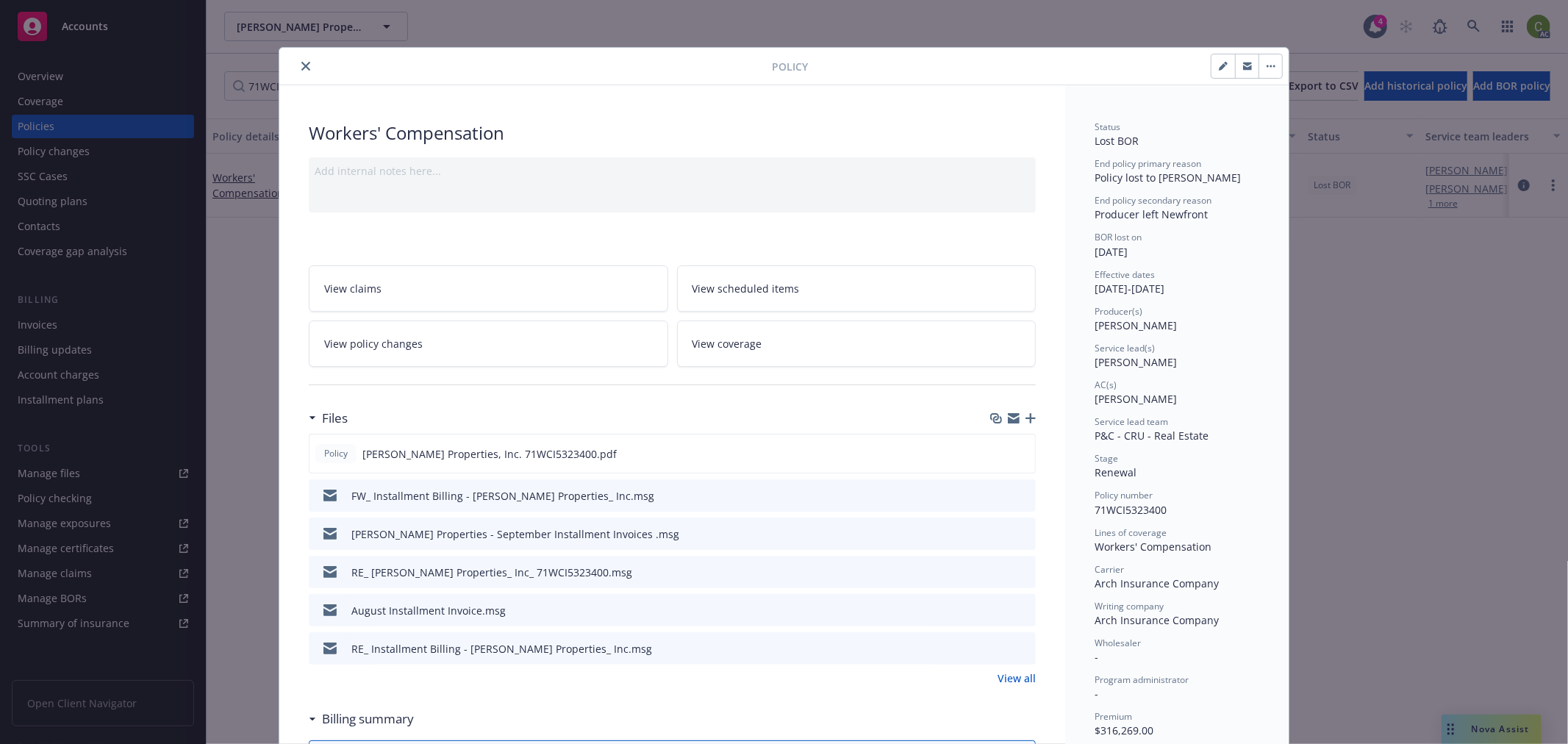
click at [301, 63] on icon "close" at bounding box center [305, 66] width 8 height 8
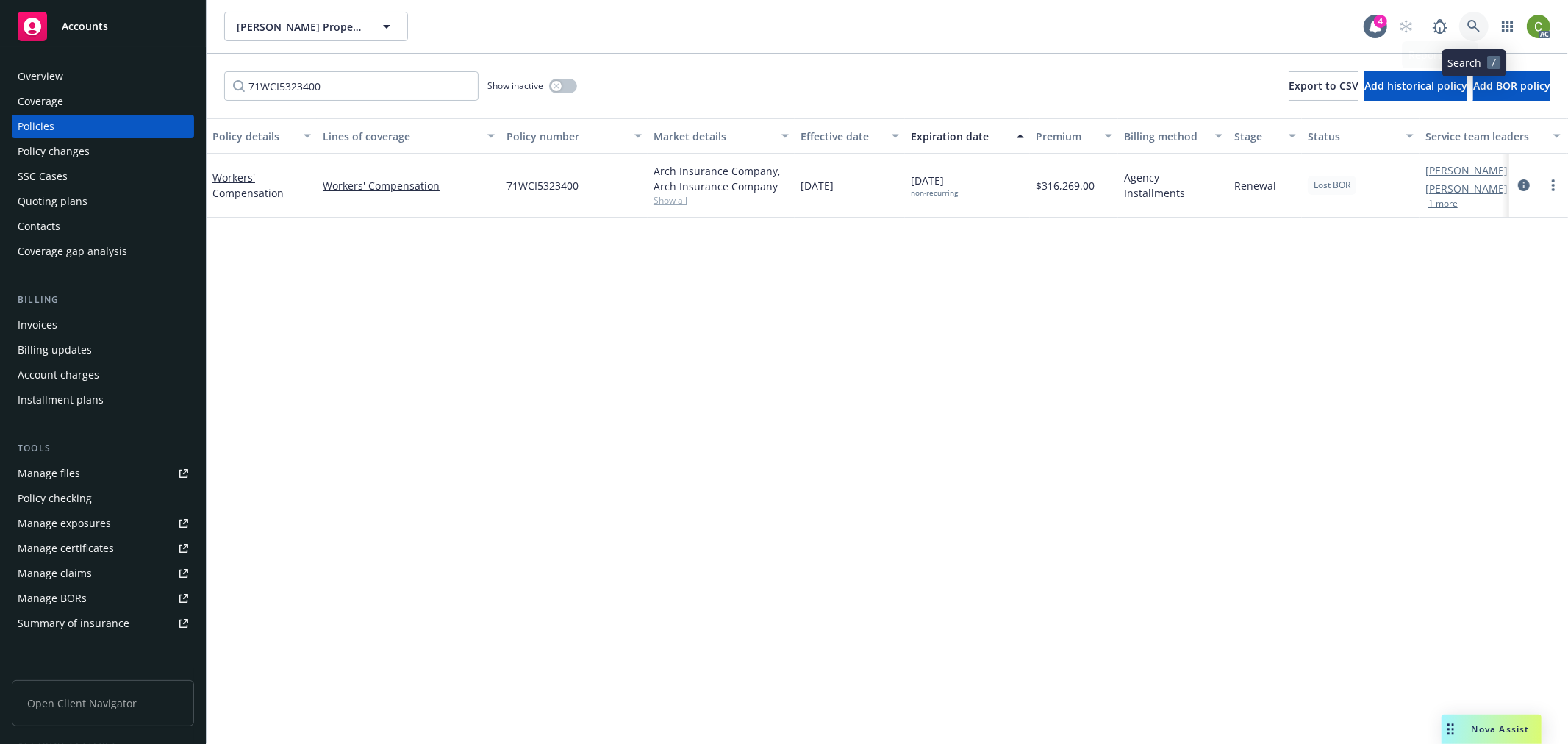
click at [1464, 26] on link at bounding box center [1474, 26] width 29 height 29
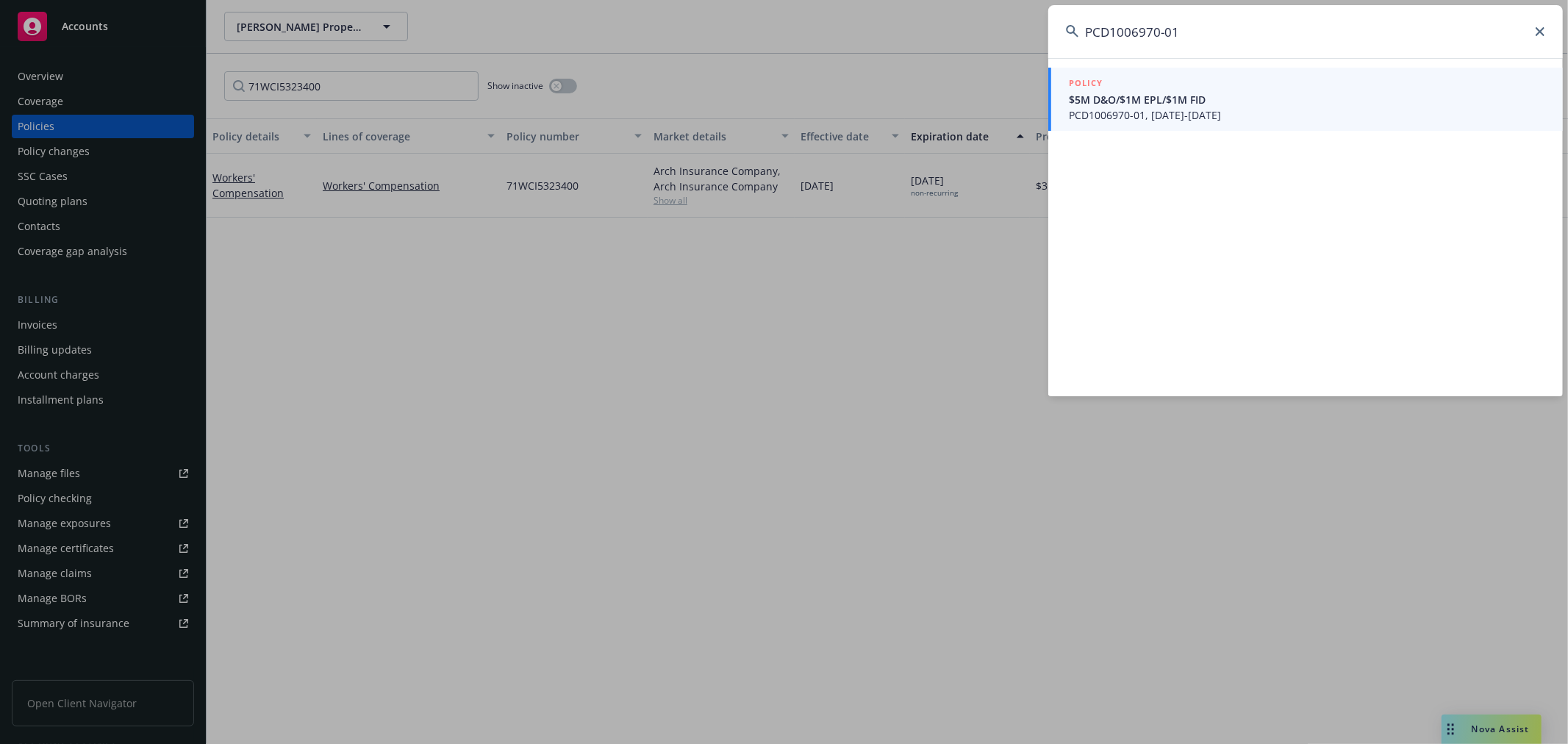
type input "PCD1006970-01"
drag, startPoint x: 1148, startPoint y: 106, endPoint x: 1118, endPoint y: 111, distance: 30.4
click at [1148, 106] on span "$5M D&O/$1M EPL/$1M FID" at bounding box center [1307, 100] width 477 height 15
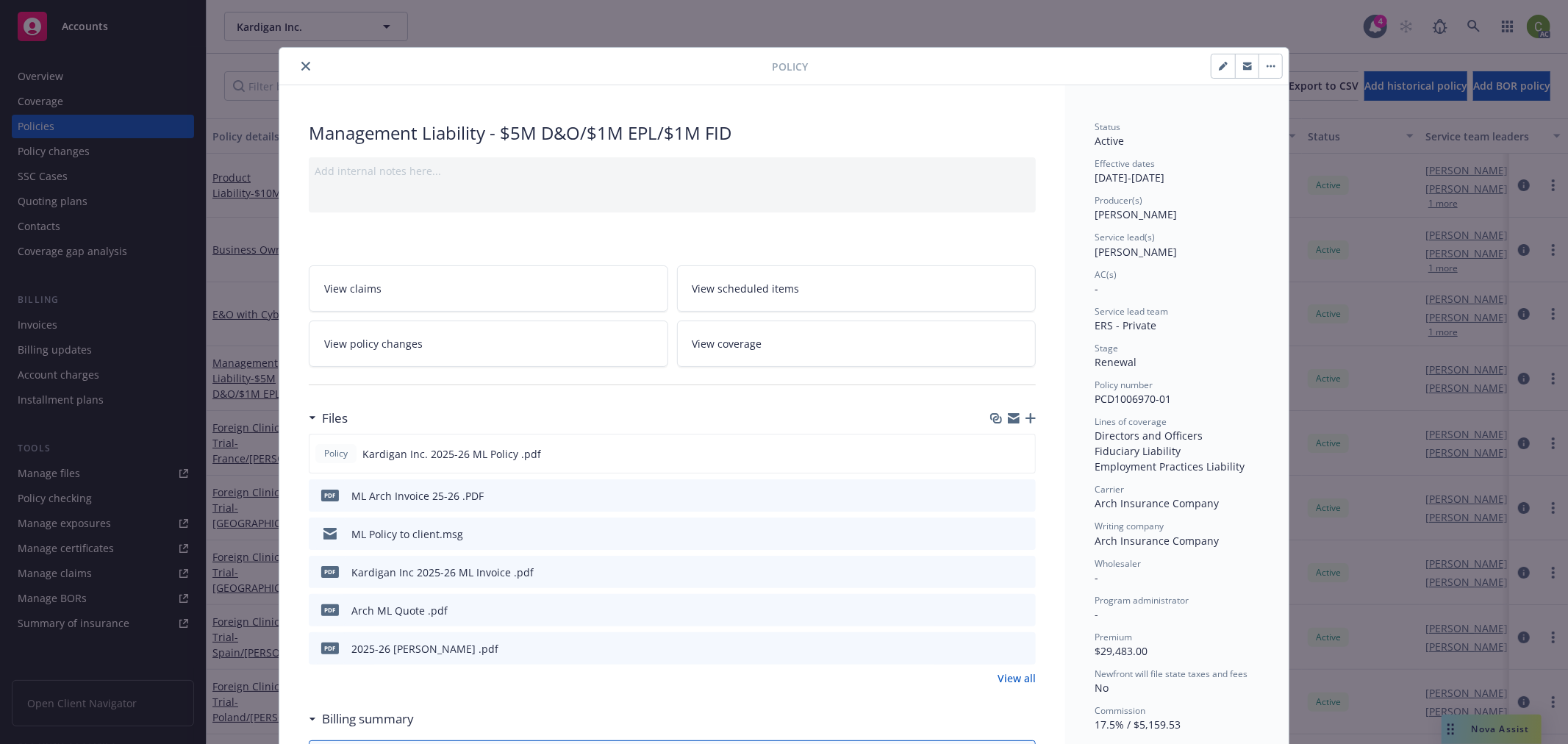
click at [1016, 501] on button at bounding box center [1023, 496] width 13 height 15
click at [1015, 495] on icon "preview file" at bounding box center [1021, 494] width 13 height 10
click at [304, 69] on icon "close" at bounding box center [305, 66] width 8 height 8
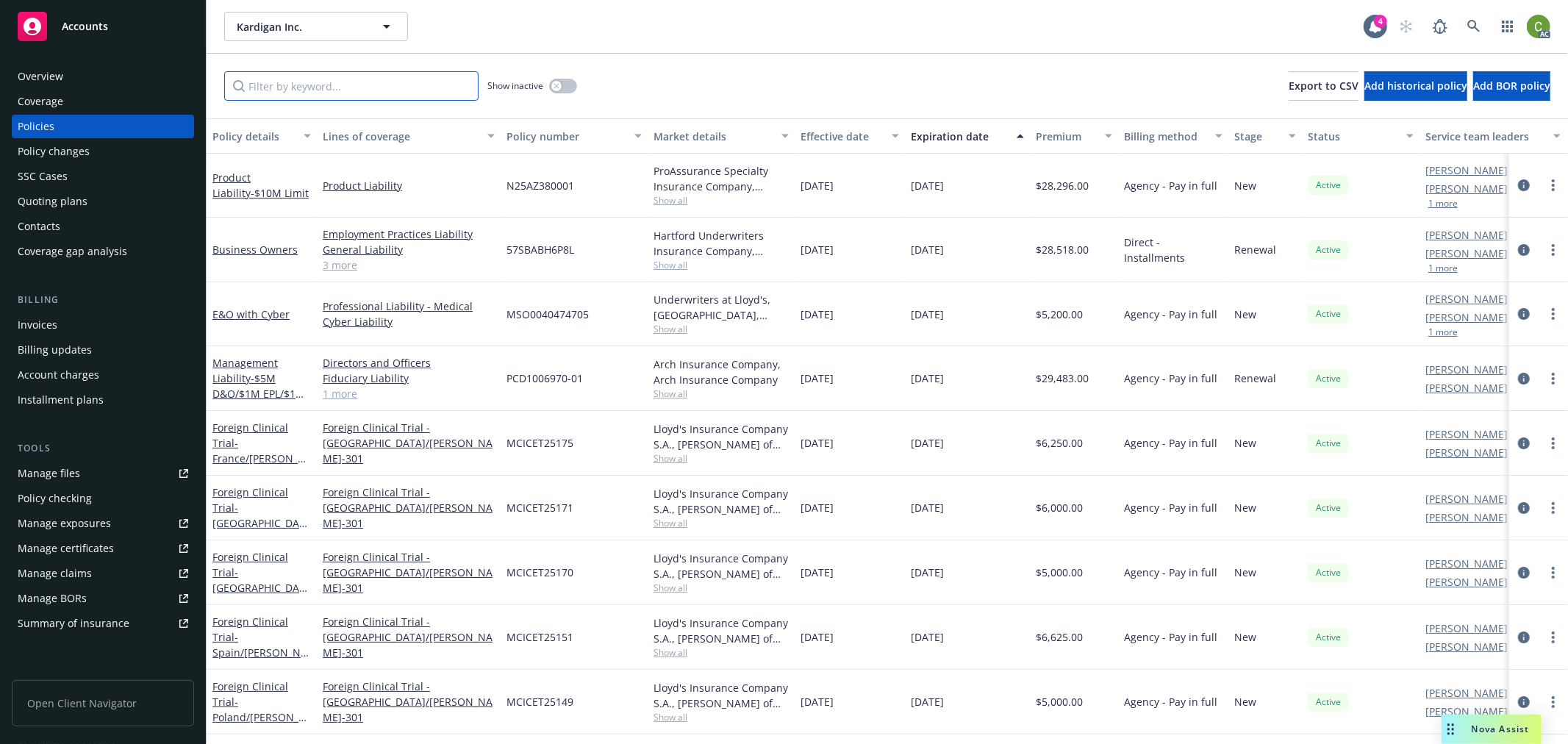
click at [319, 83] on input "Filter by keyword..." at bounding box center [351, 86] width 254 height 29
click at [1465, 21] on link at bounding box center [1474, 26] width 29 height 29
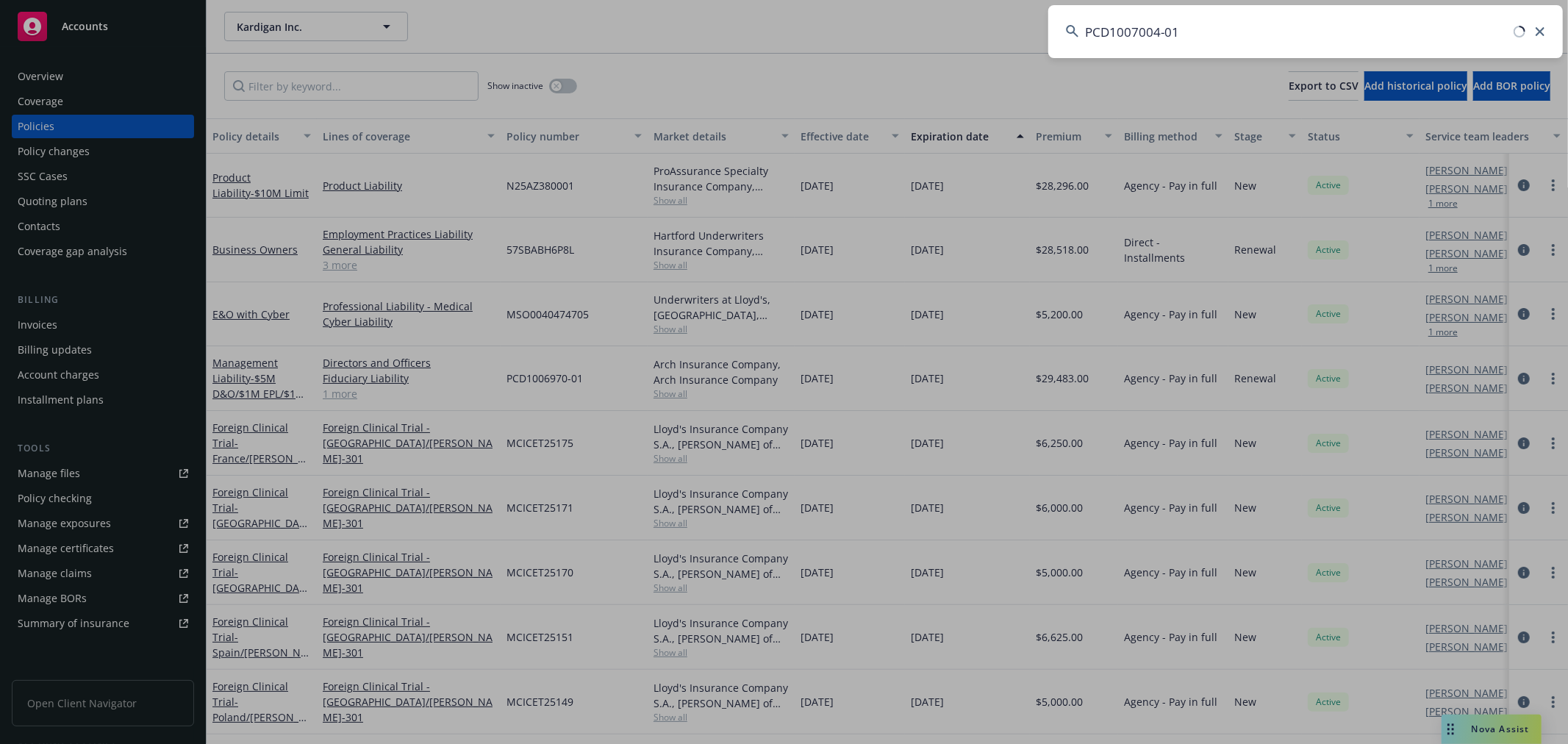
type input "PCD1007004-01"
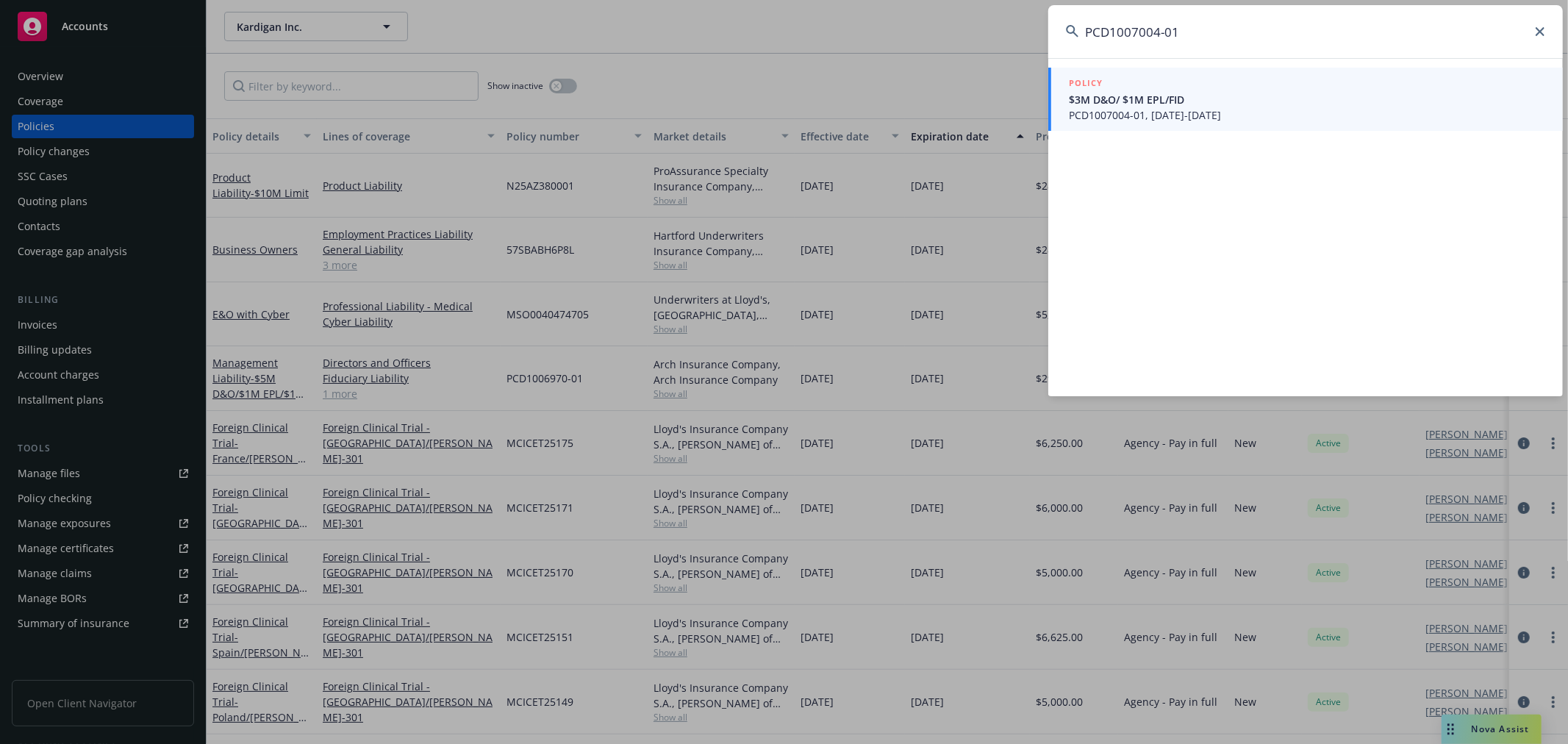
click at [1184, 110] on span "PCD1007004-01, 08/16/2025-08/16/2026" at bounding box center [1307, 115] width 477 height 15
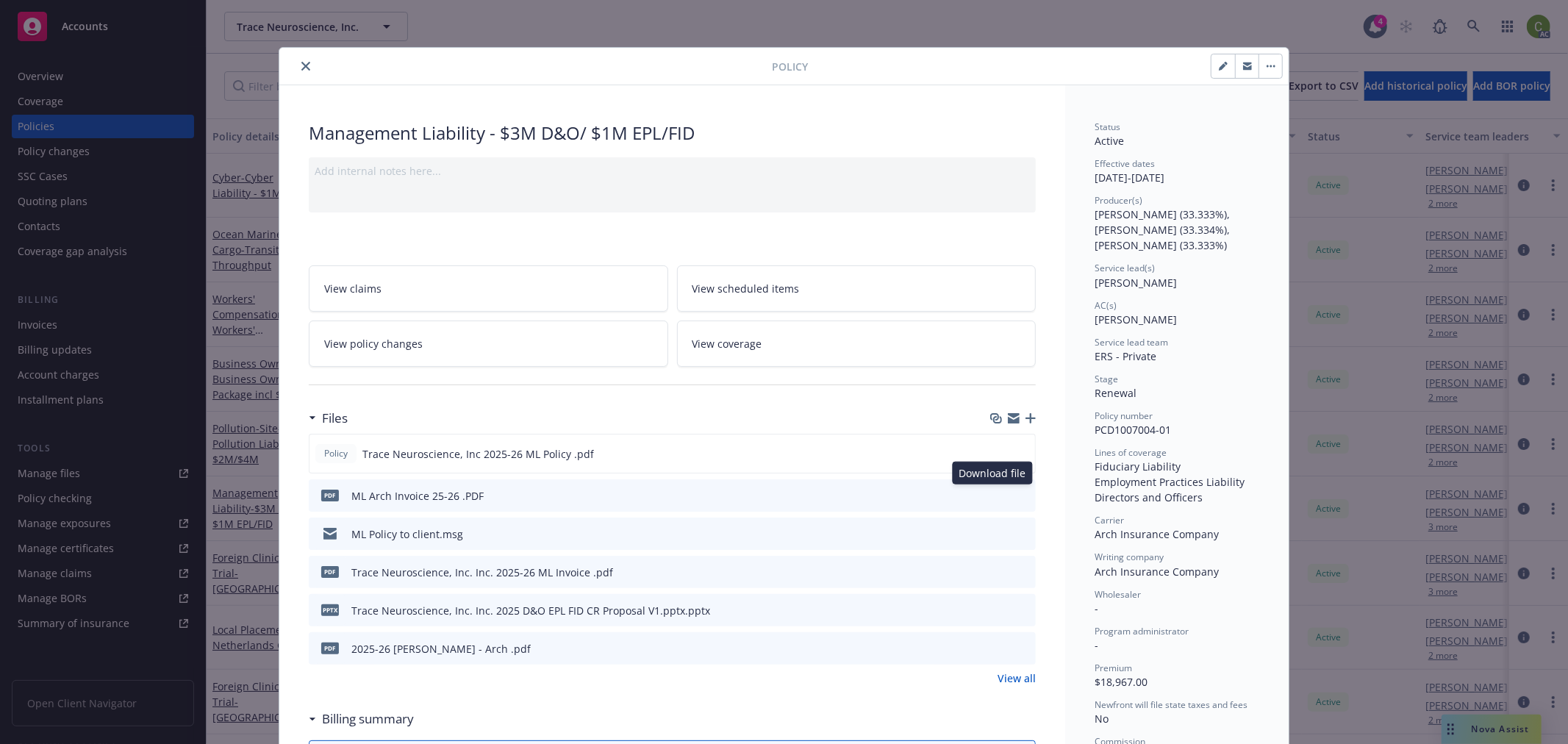
click at [992, 494] on icon "download file" at bounding box center [997, 494] width 12 height 12
drag, startPoint x: 297, startPoint y: 63, endPoint x: 1370, endPoint y: 81, distance: 1073.2
click at [311, 63] on div at bounding box center [528, 66] width 487 height 18
click at [1466, 21] on div "Policy Management Liability - $3M D&O/ $1M EPL/FID Add internal notes here... V…" at bounding box center [784, 372] width 1568 height 744
click at [1481, 26] on div "Policy Management Liability - $3M D&O/ $1M EPL/FID Add internal notes here... V…" at bounding box center [784, 372] width 1568 height 744
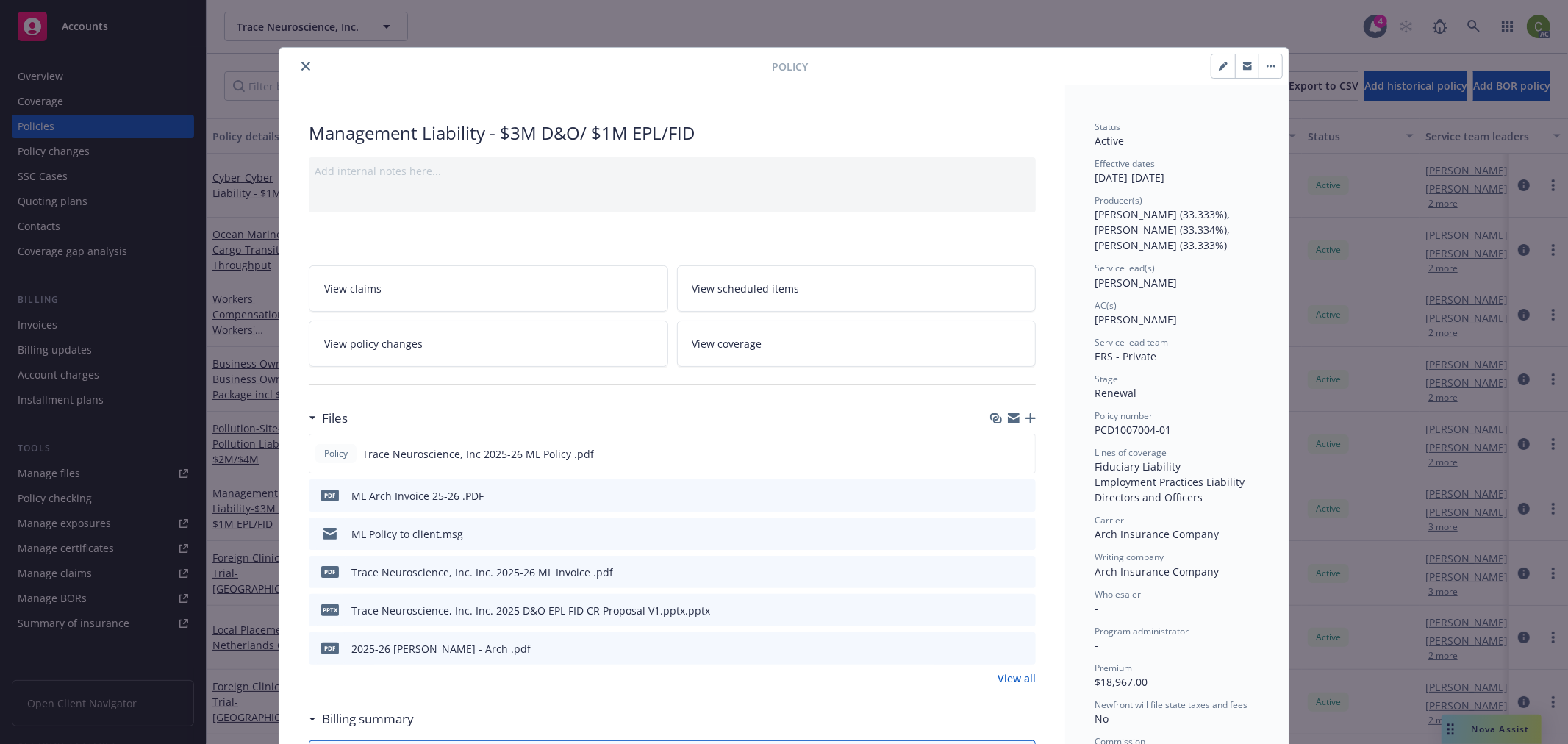
click at [304, 63] on icon "close" at bounding box center [305, 66] width 8 height 8
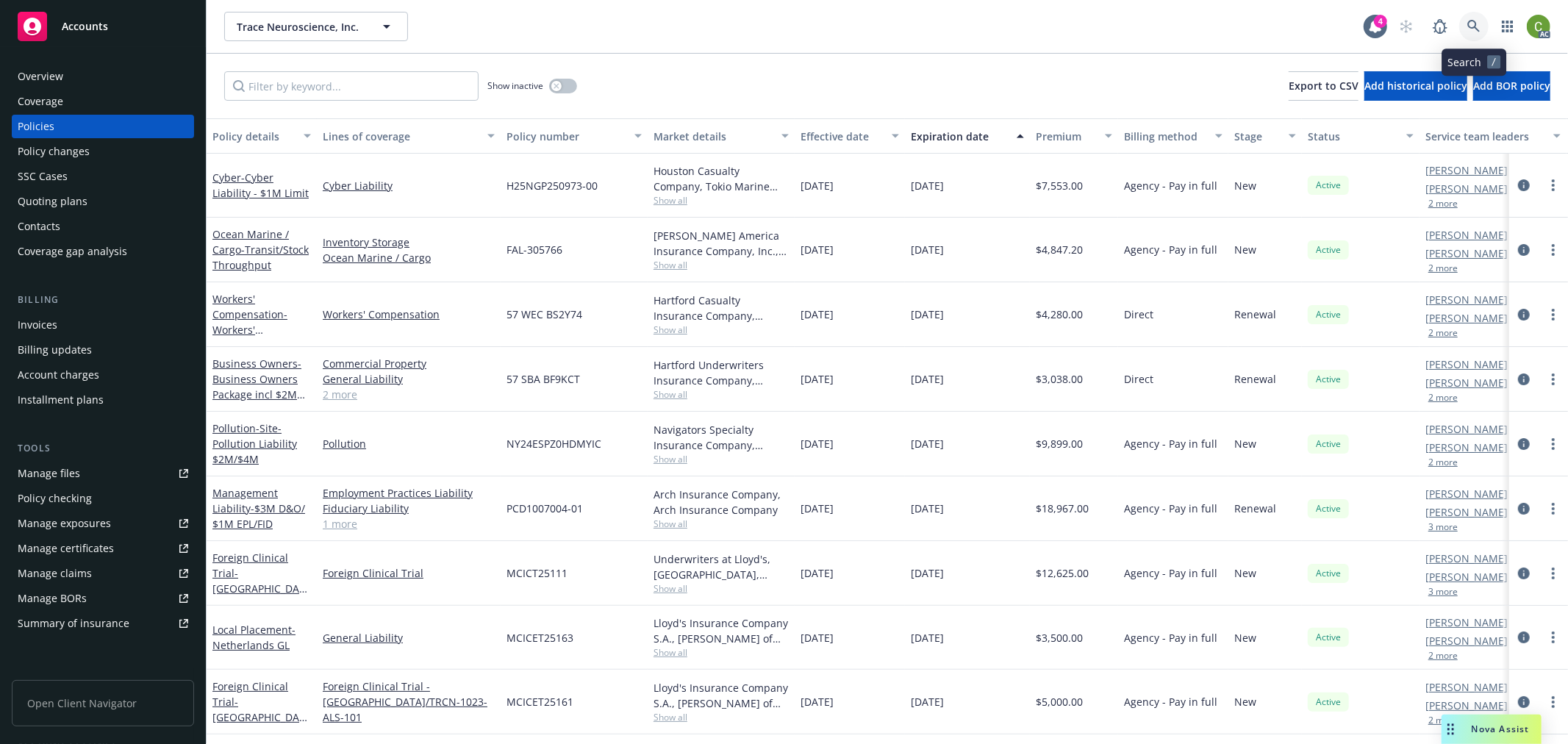
click at [1468, 26] on icon at bounding box center [1473, 26] width 13 height 13
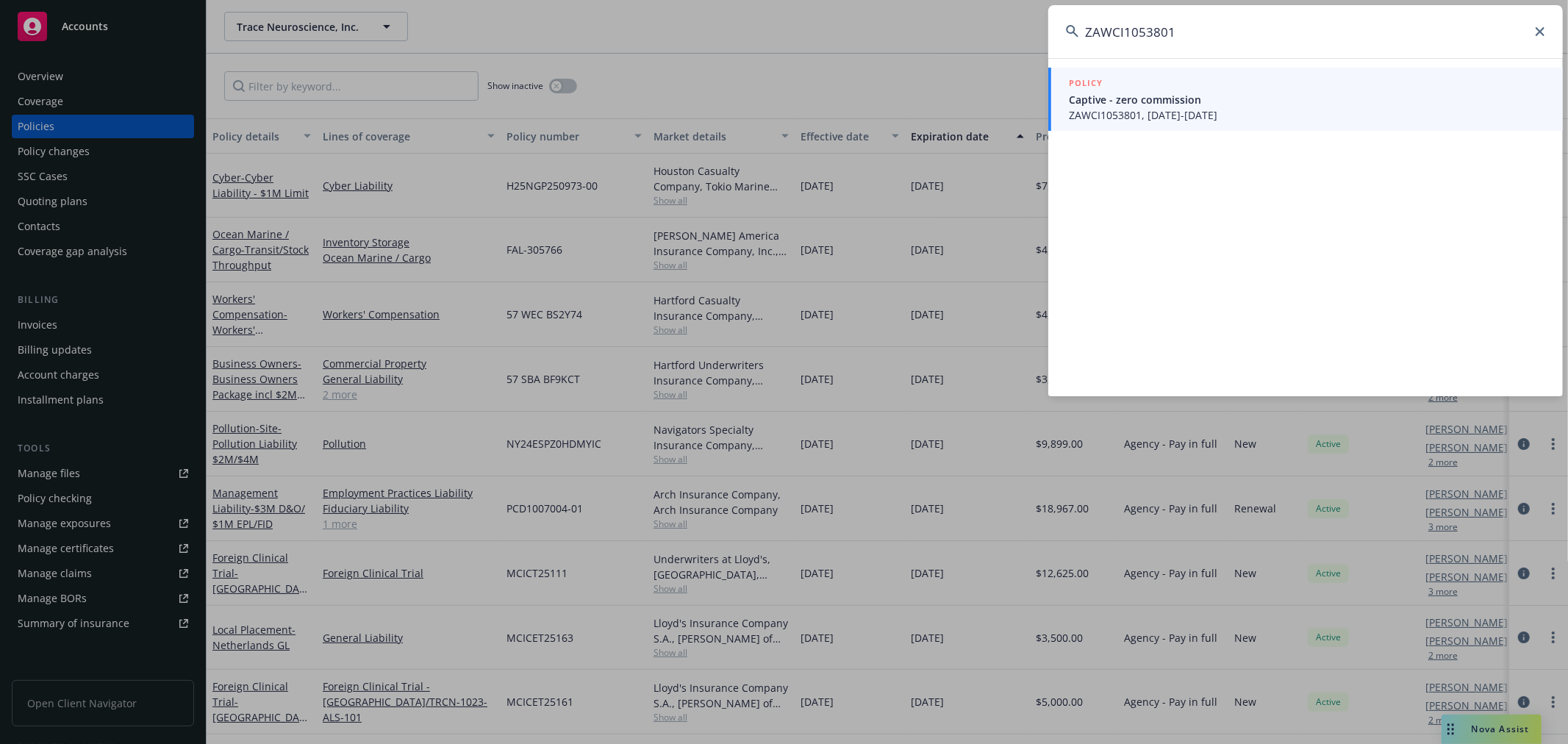
type input "ZAWCI1053801"
click at [1217, 114] on span "ZAWCI1053801, 10/01/2025-10/01/2026" at bounding box center [1307, 115] width 477 height 15
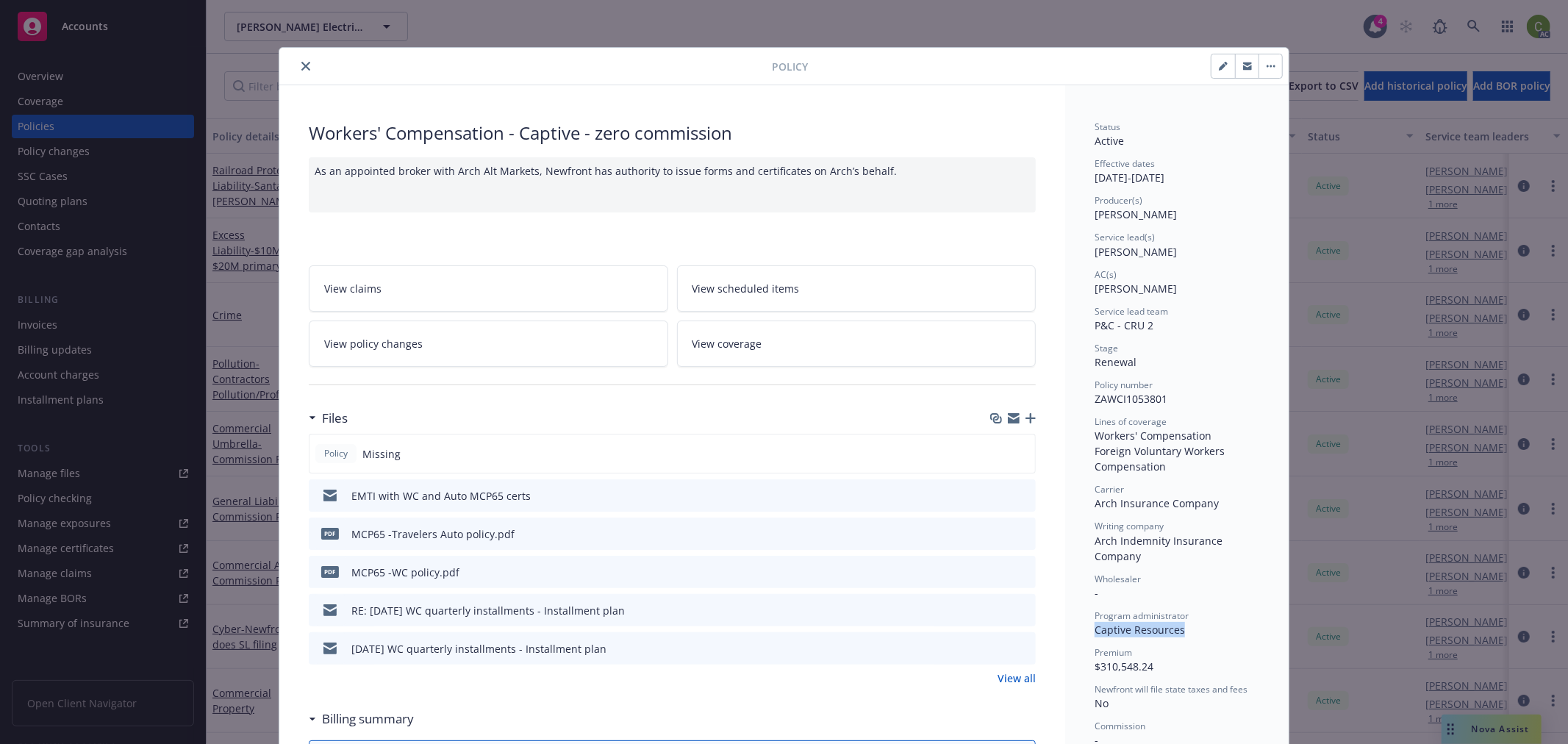
drag, startPoint x: 1088, startPoint y: 630, endPoint x: 1177, endPoint y: 630, distance: 89.0
click at [1177, 630] on div "Program administrator Captive Resources" at bounding box center [1176, 623] width 165 height 28
copy span "Captive Resources"
click at [1018, 604] on icon "preview file" at bounding box center [1021, 609] width 13 height 10
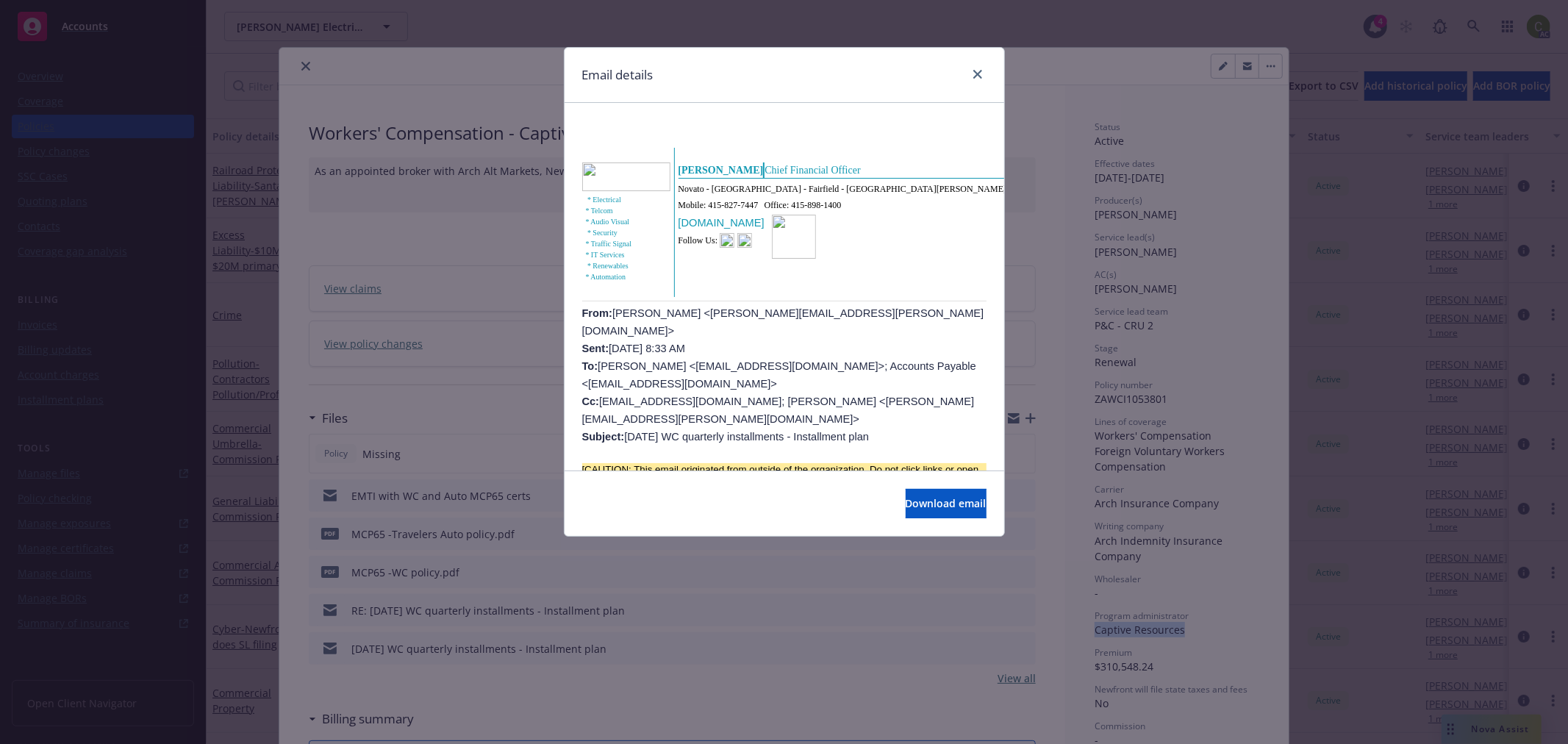
scroll to position [245, 0]
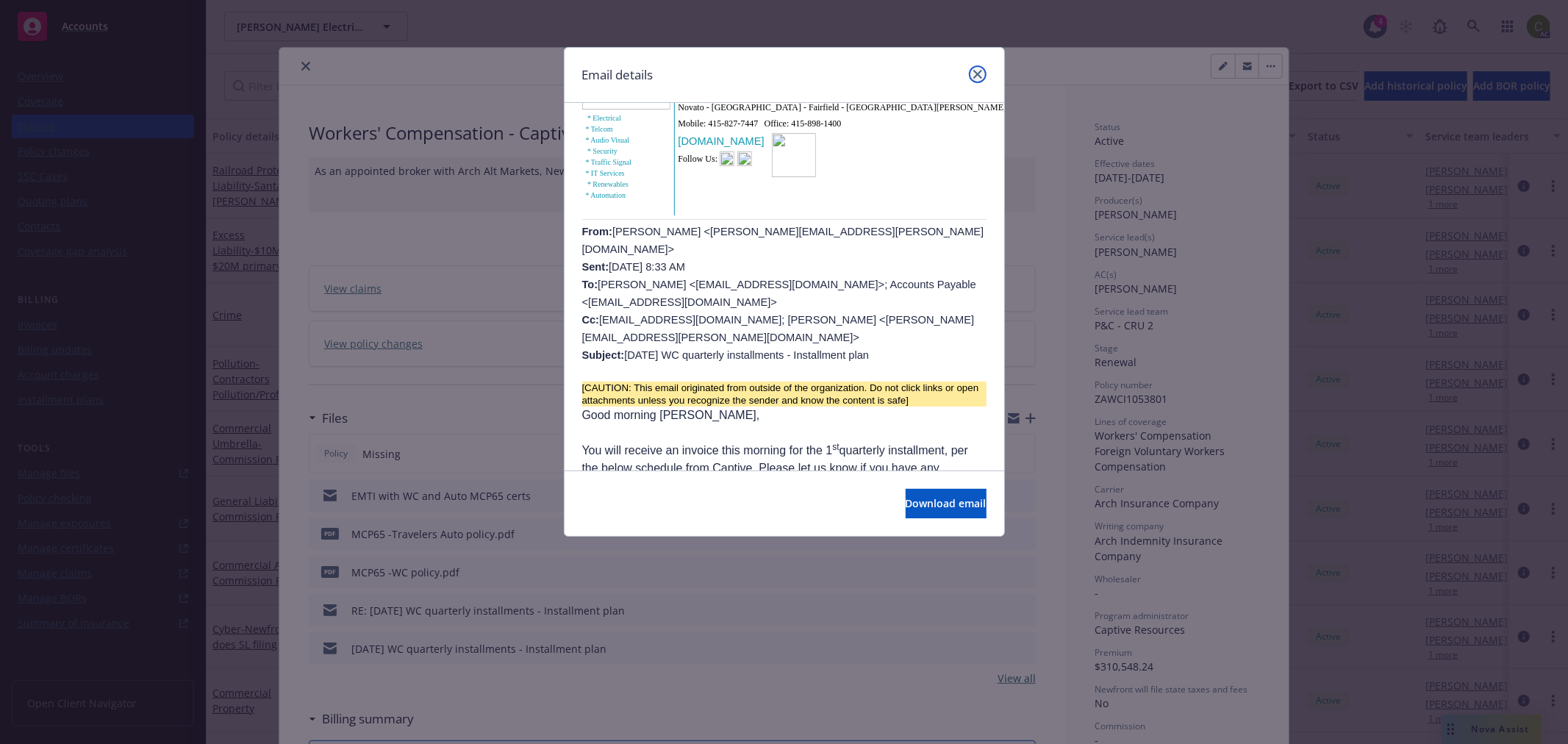
click at [979, 75] on icon "close" at bounding box center [977, 73] width 8 height 8
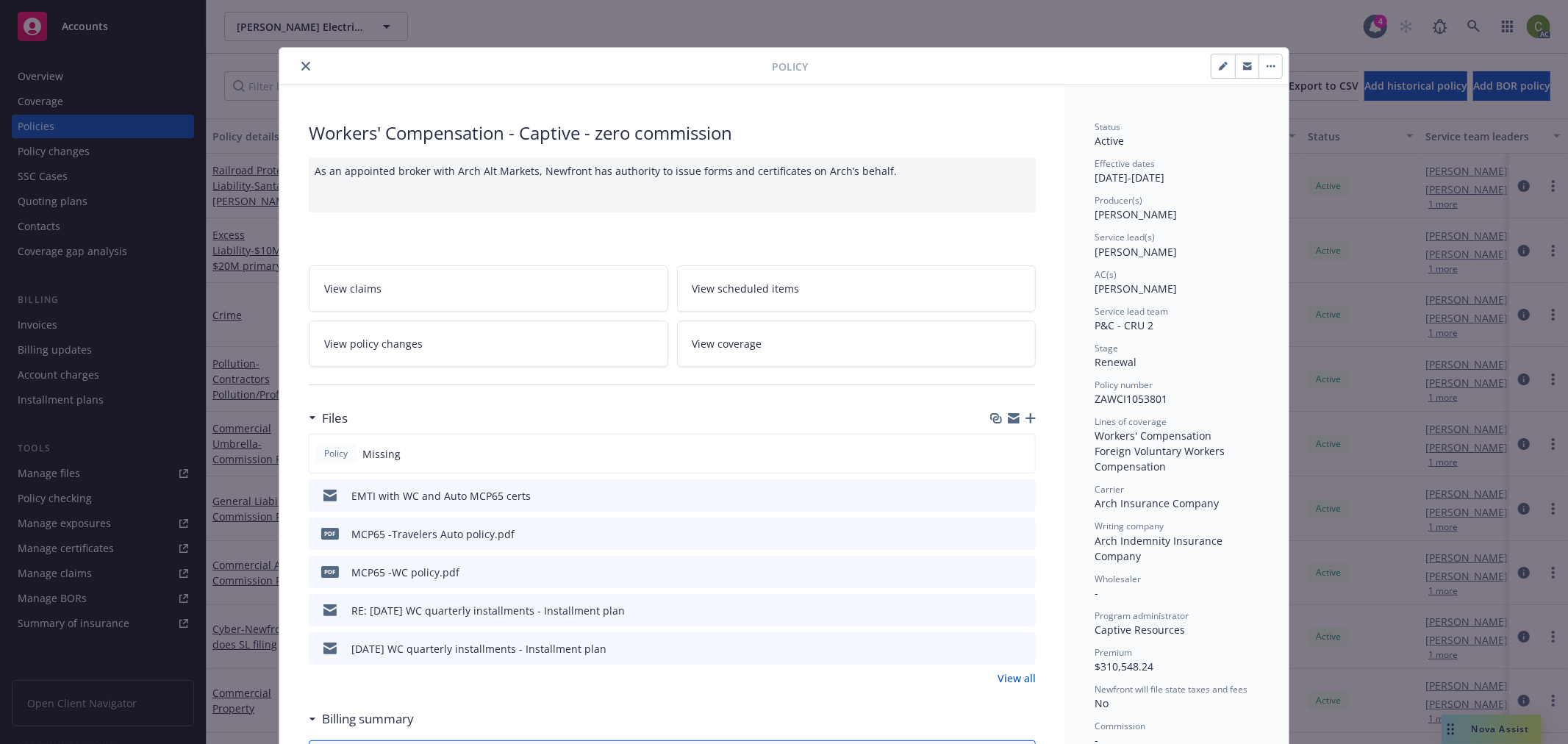
click at [998, 685] on link "View all" at bounding box center [1016, 678] width 38 height 15
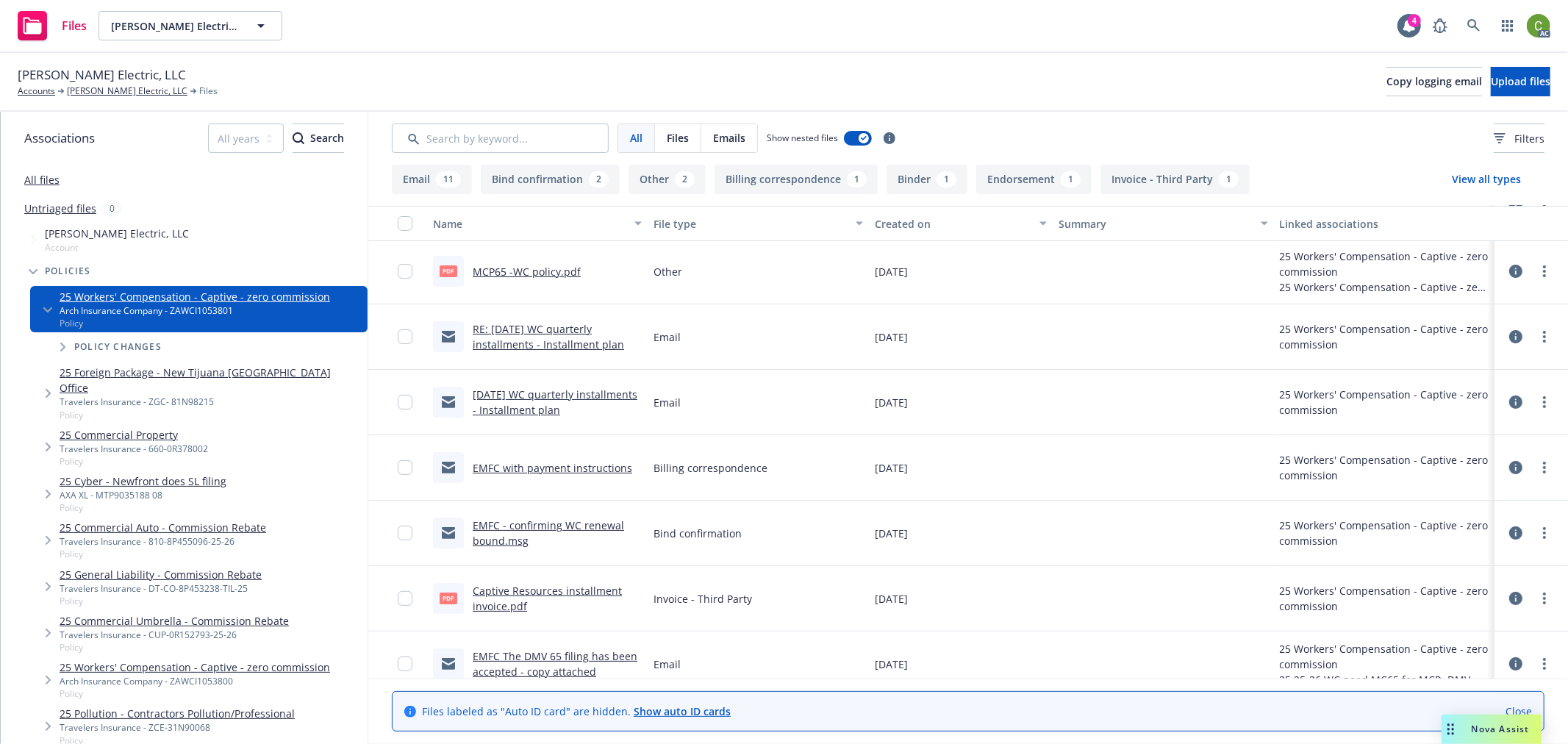
scroll to position [163, 0]
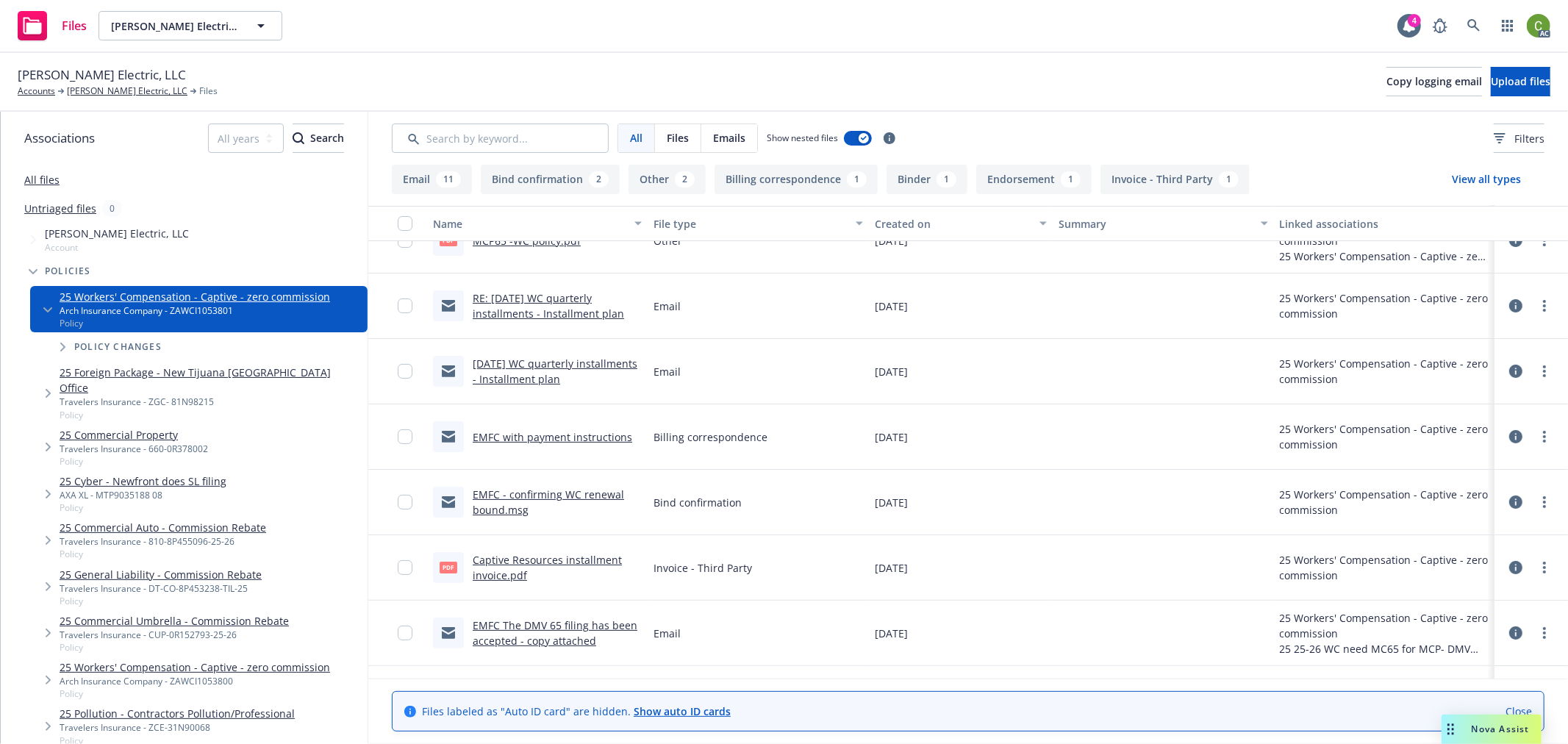
click at [599, 560] on link "Captive Resources installment invoice.pdf" at bounding box center [547, 568] width 149 height 29
click at [1475, 29] on icon at bounding box center [1473, 25] width 13 height 13
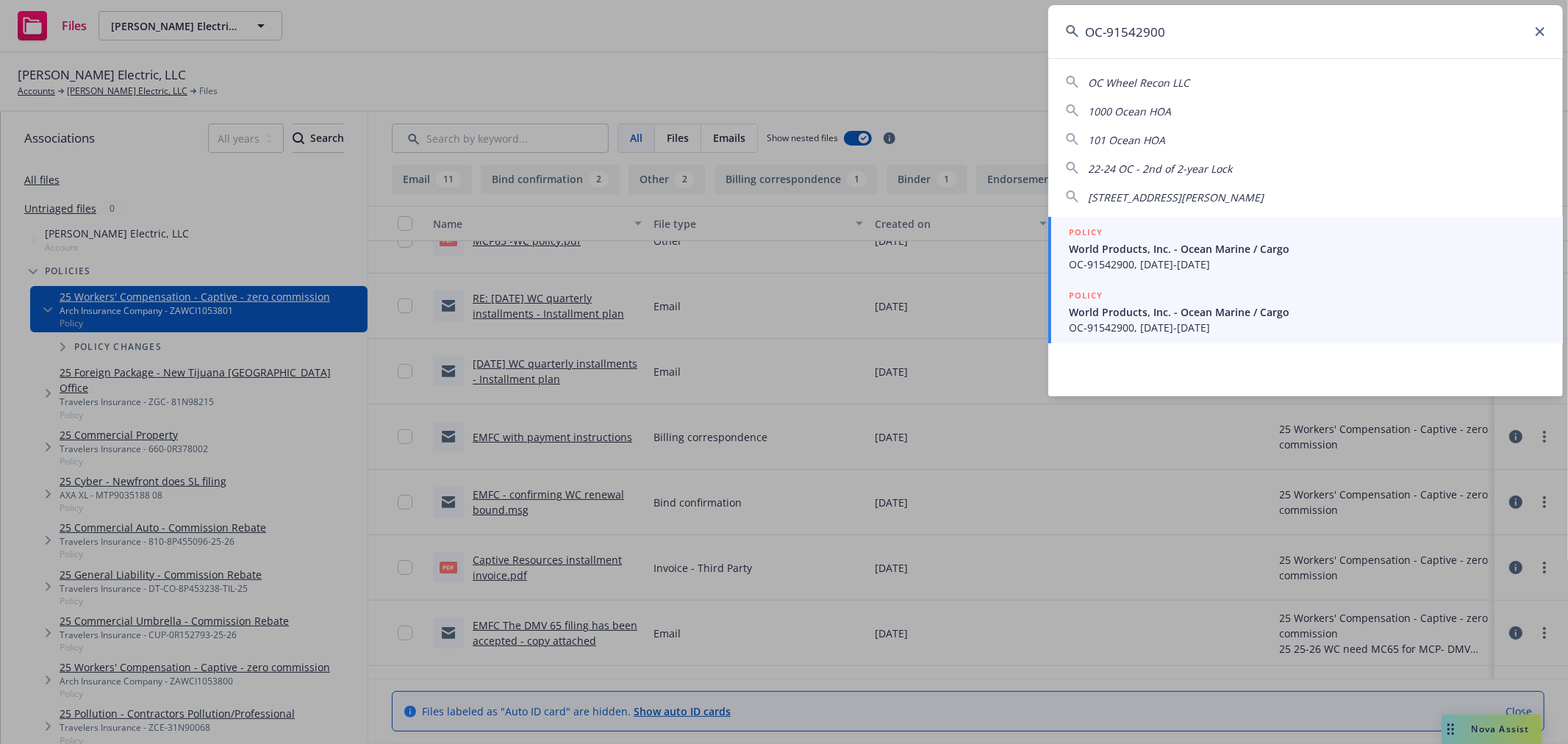
type input "OC-91542900"
click at [1214, 316] on span "World Products, Inc. - Ocean Marine / Cargo" at bounding box center [1307, 312] width 477 height 15
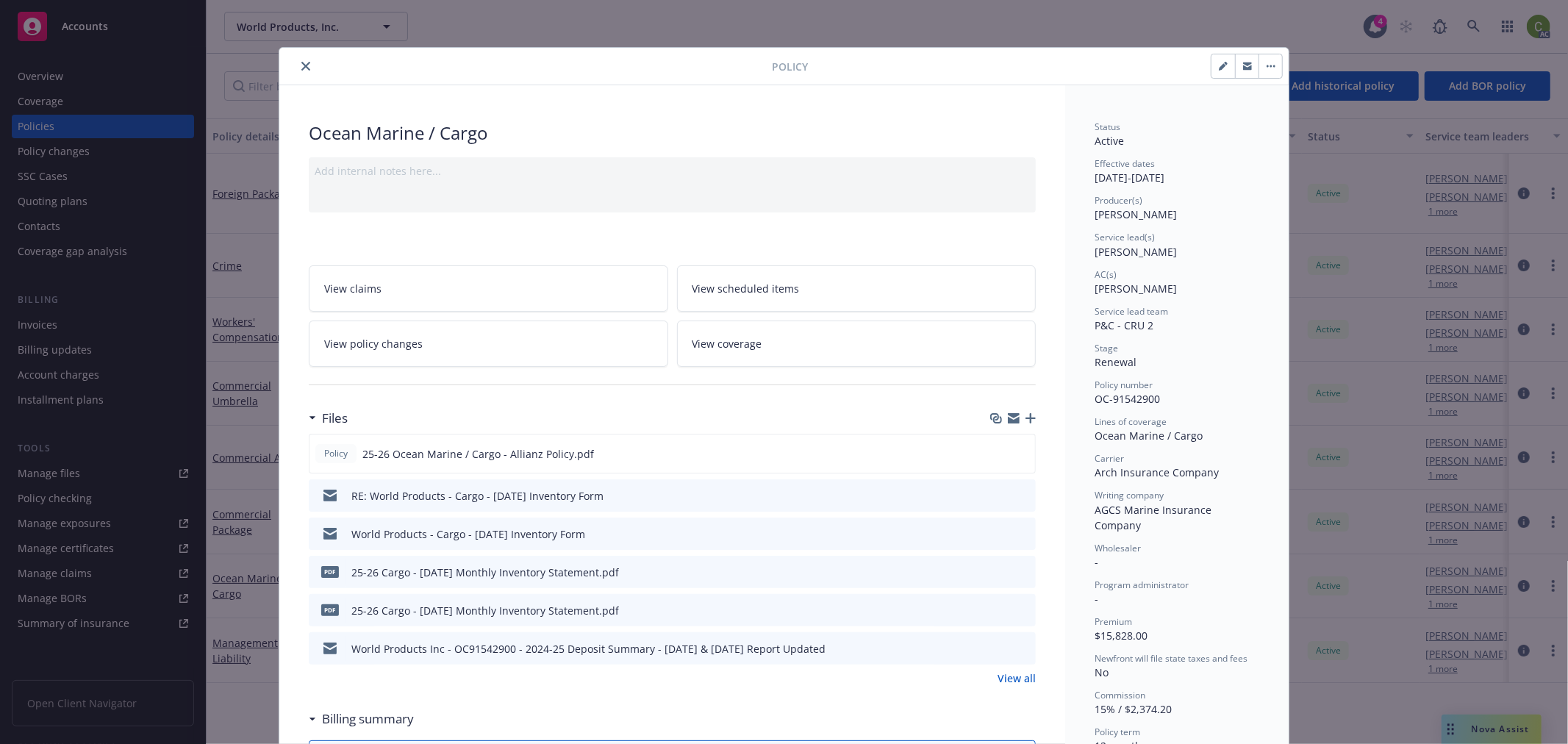
click at [1018, 569] on icon "preview file" at bounding box center [1021, 571] width 13 height 10
click at [1211, 68] on button "button" at bounding box center [1223, 66] width 23 height 23
select select "RENEWAL"
select select "12"
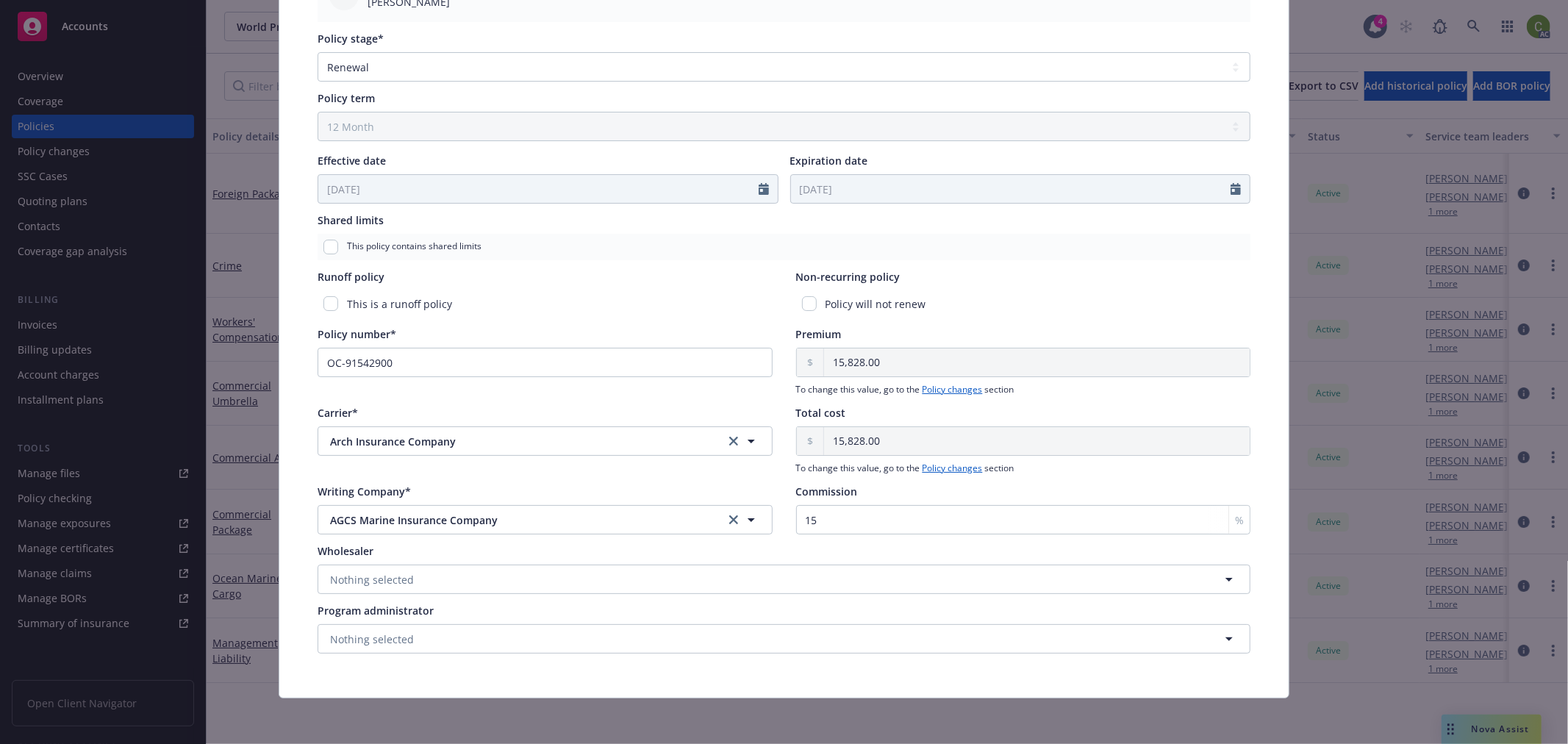
scroll to position [518, 0]
click at [486, 642] on button "Nothing selected" at bounding box center [784, 638] width 933 height 29
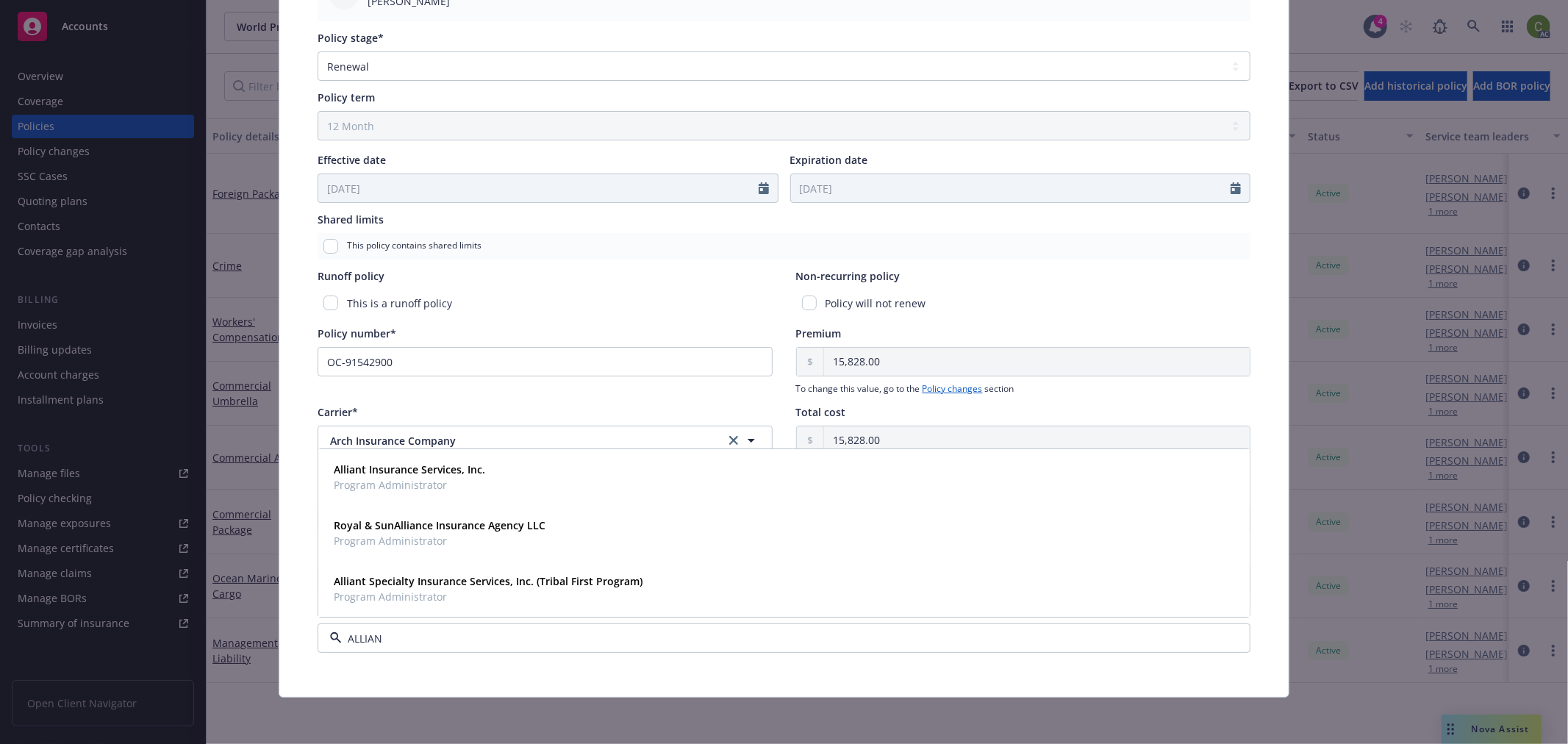
type input "ALLIAN"
click at [495, 674] on div "Policy type* Ocean Marine / Cargo Display name Producer(s)* SVP [PERSON_NAME] S…" at bounding box center [784, 134] width 1010 height 1126
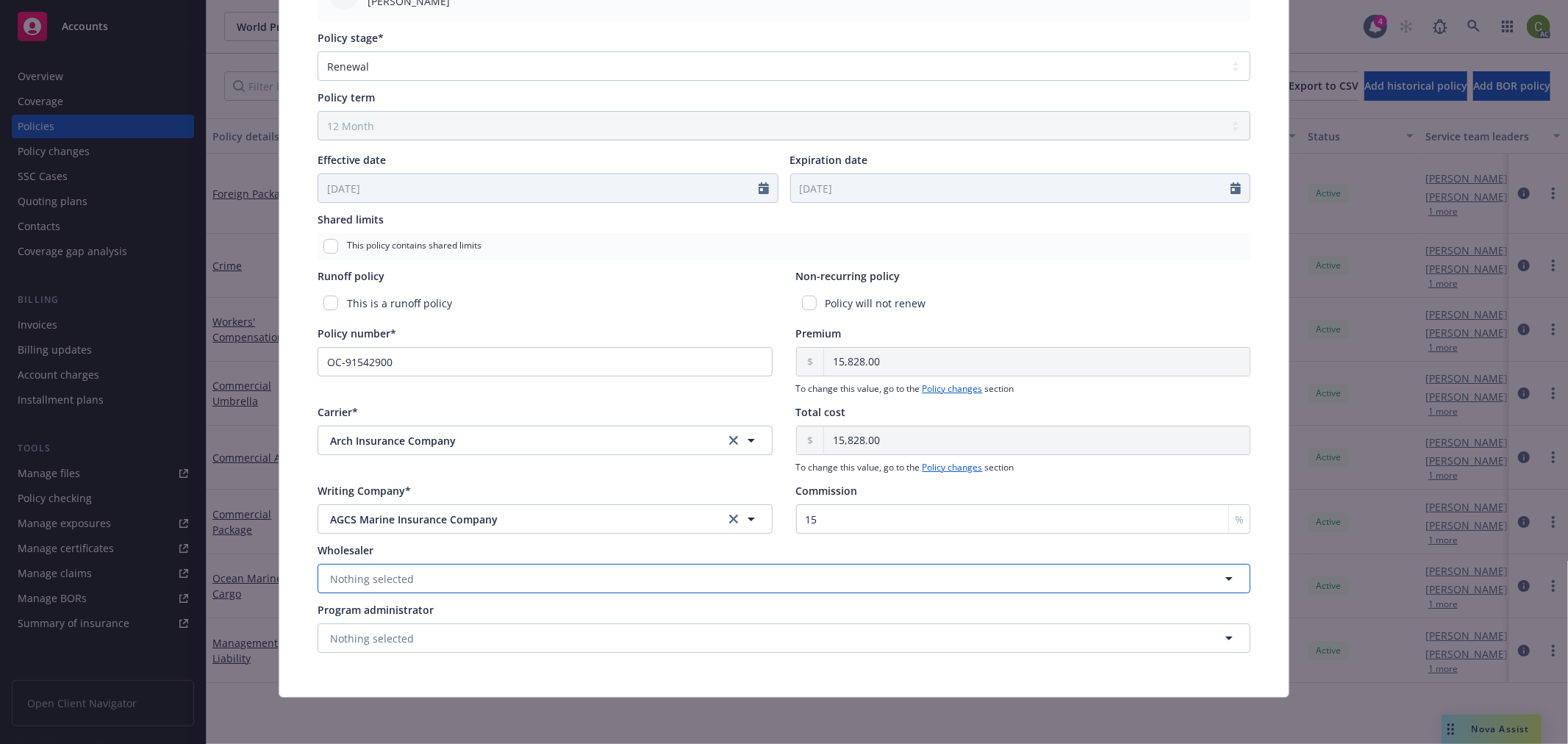
click at [400, 577] on span "Nothing selected" at bounding box center [372, 579] width 83 height 15
type input "ALLIANZ"
click at [283, 606] on div "Policy type* Ocean Marine / Cargo Display name Producer(s)* SVP [PERSON_NAME] S…" at bounding box center [784, 134] width 1010 height 1126
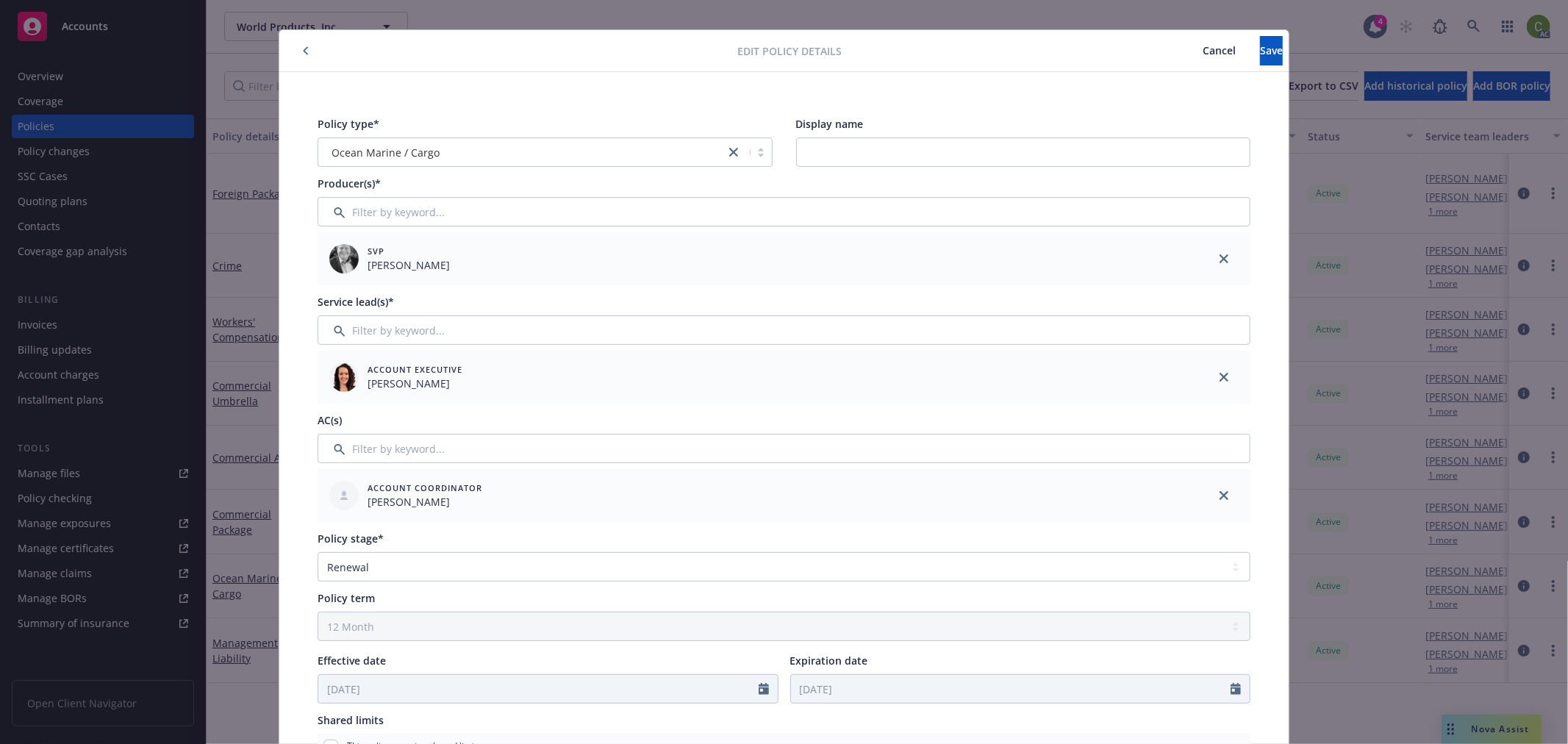
scroll to position [0, 0]
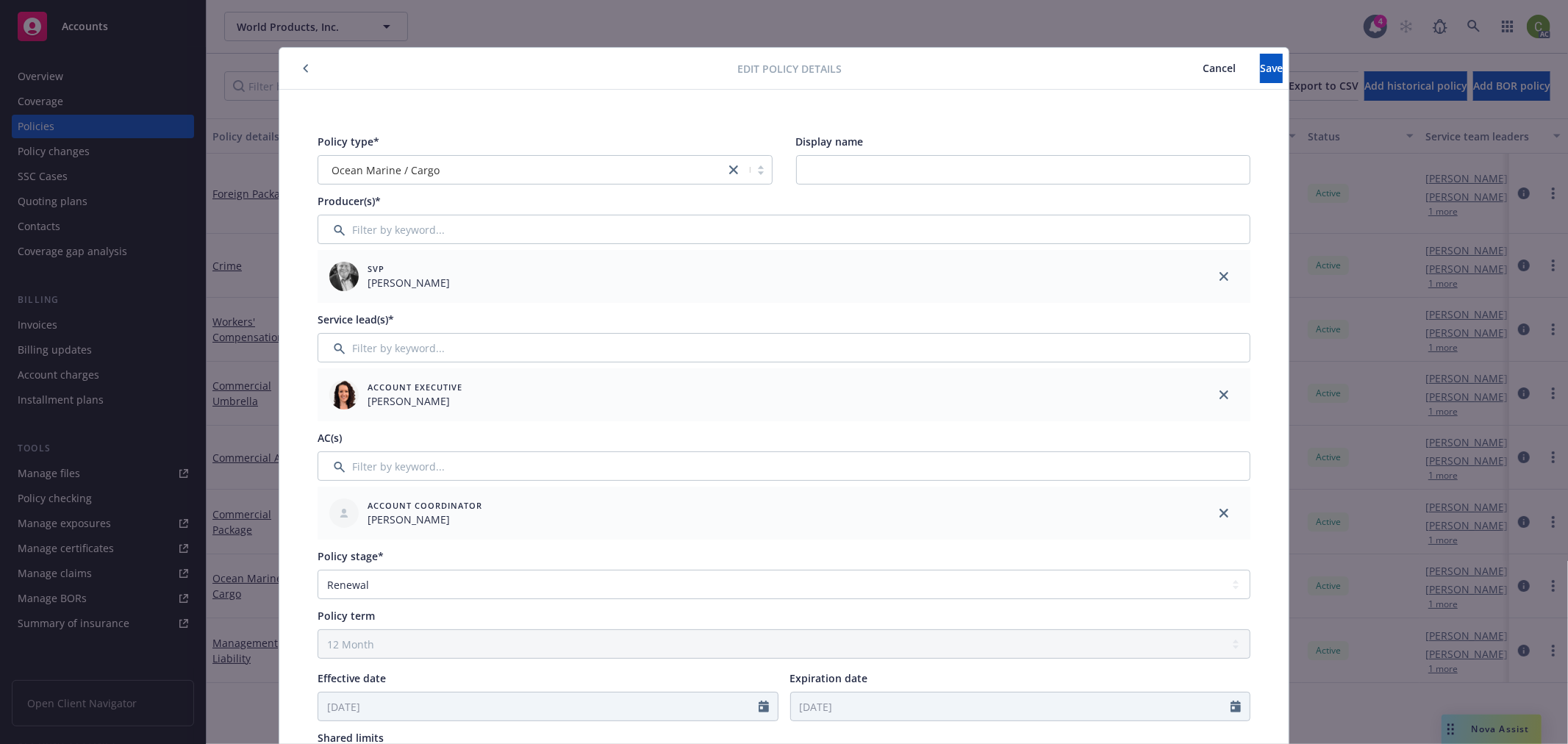
click at [1203, 69] on span "Cancel" at bounding box center [1219, 68] width 33 height 14
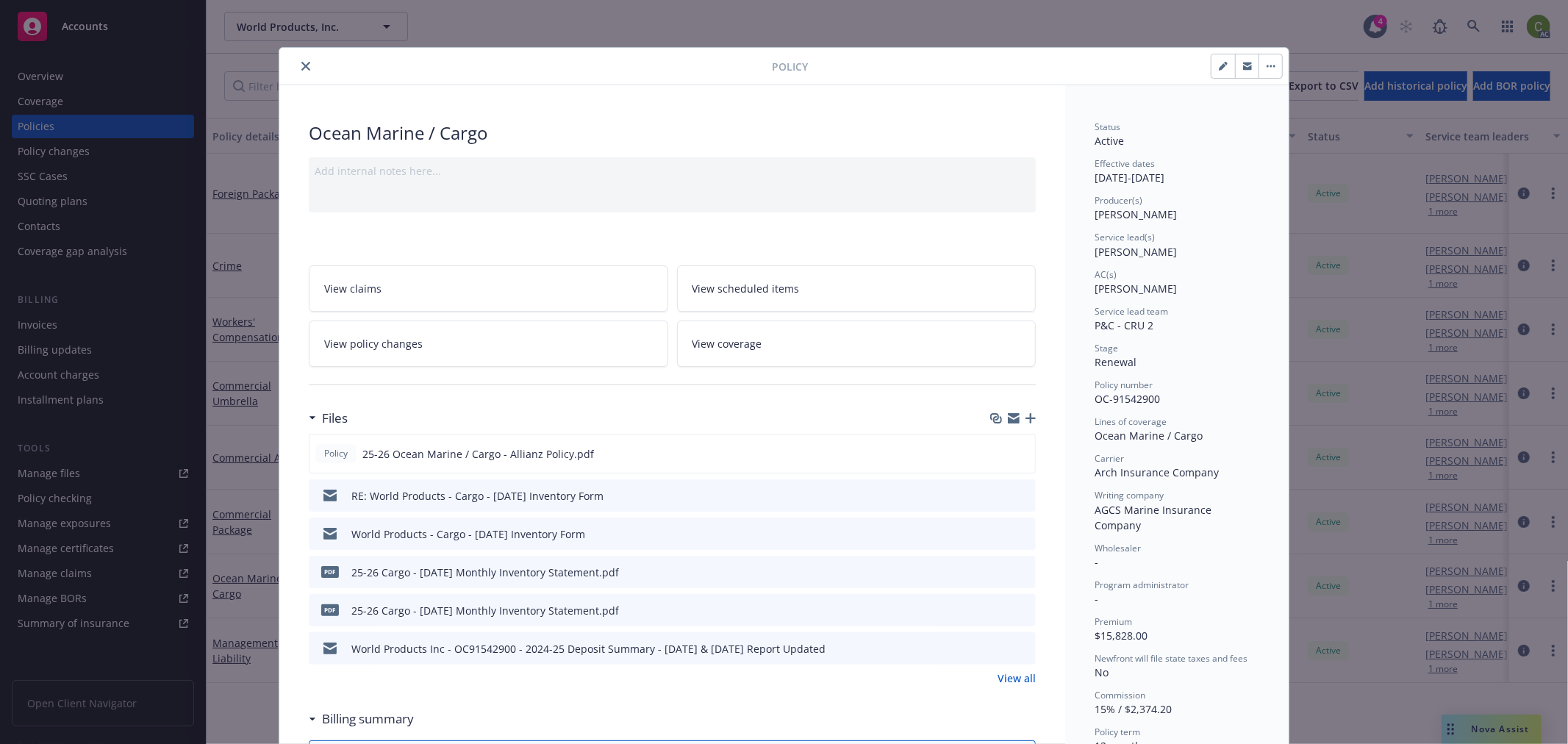
click at [1019, 575] on icon "preview file" at bounding box center [1021, 571] width 13 height 10
click at [1016, 614] on button at bounding box center [1023, 610] width 13 height 15
click at [1016, 613] on icon "preview file" at bounding box center [1021, 609] width 13 height 10
click at [301, 67] on icon "close" at bounding box center [305, 66] width 8 height 8
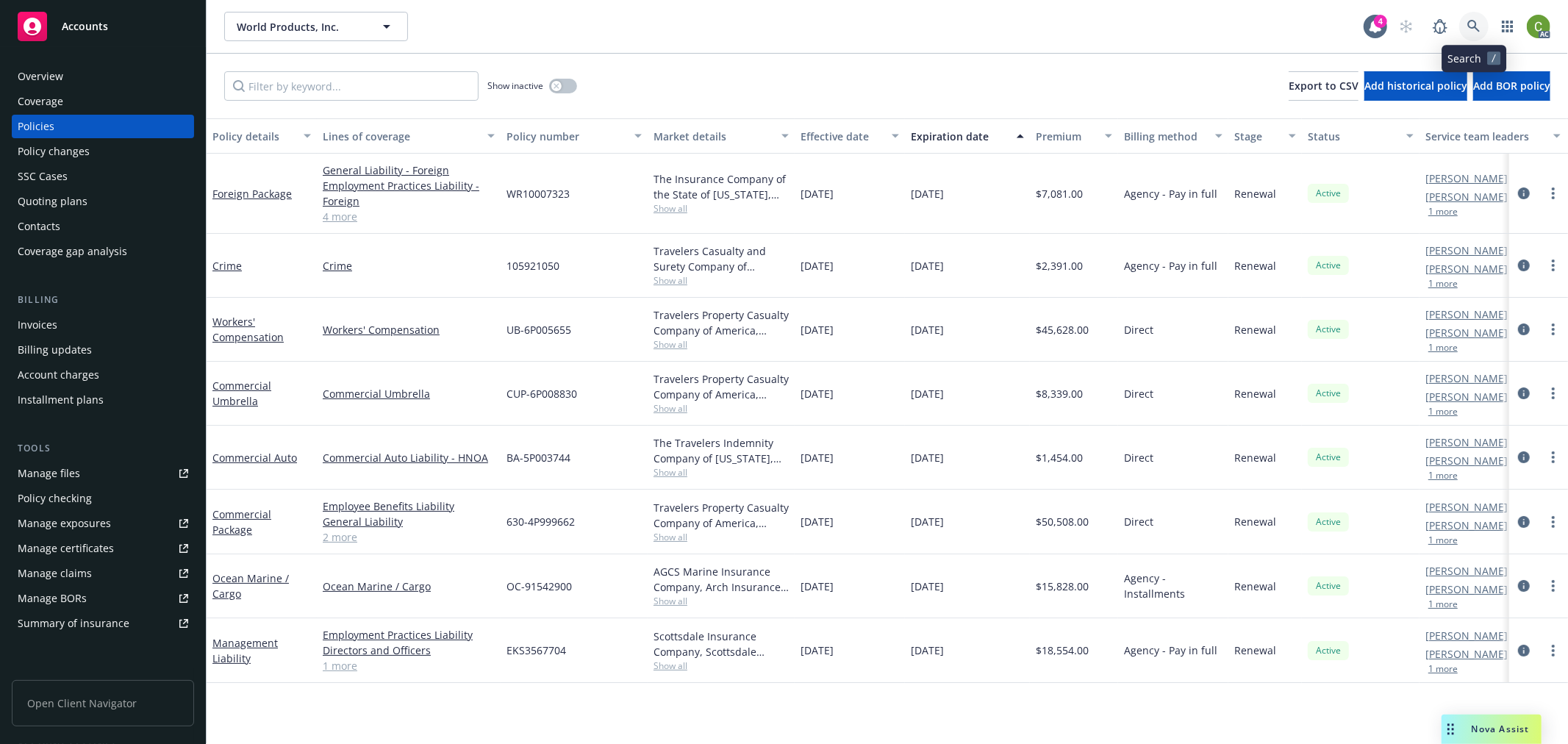
click at [1476, 25] on icon at bounding box center [1473, 26] width 13 height 13
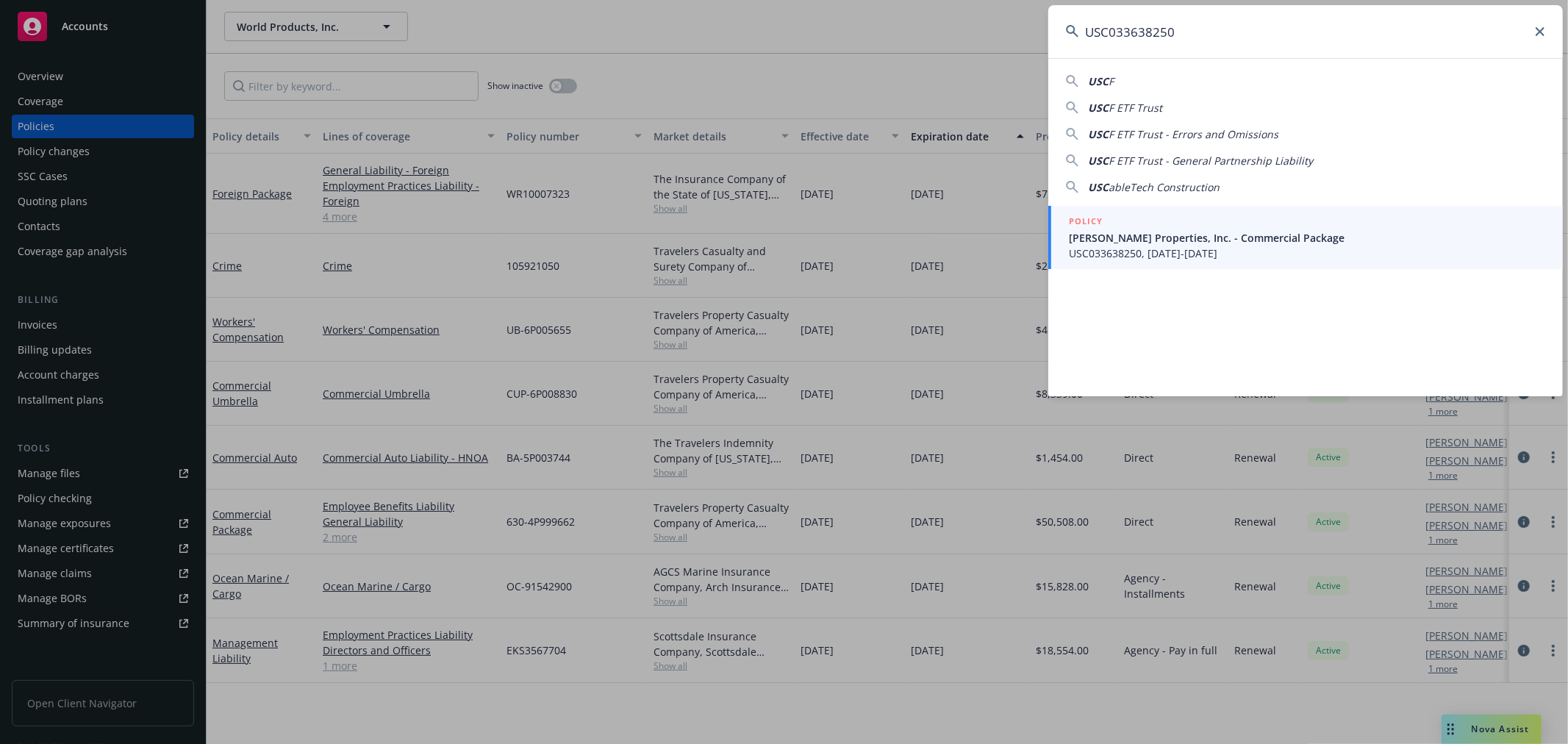
type input "USC033638250"
click at [1210, 222] on div "POLICY" at bounding box center [1307, 222] width 477 height 16
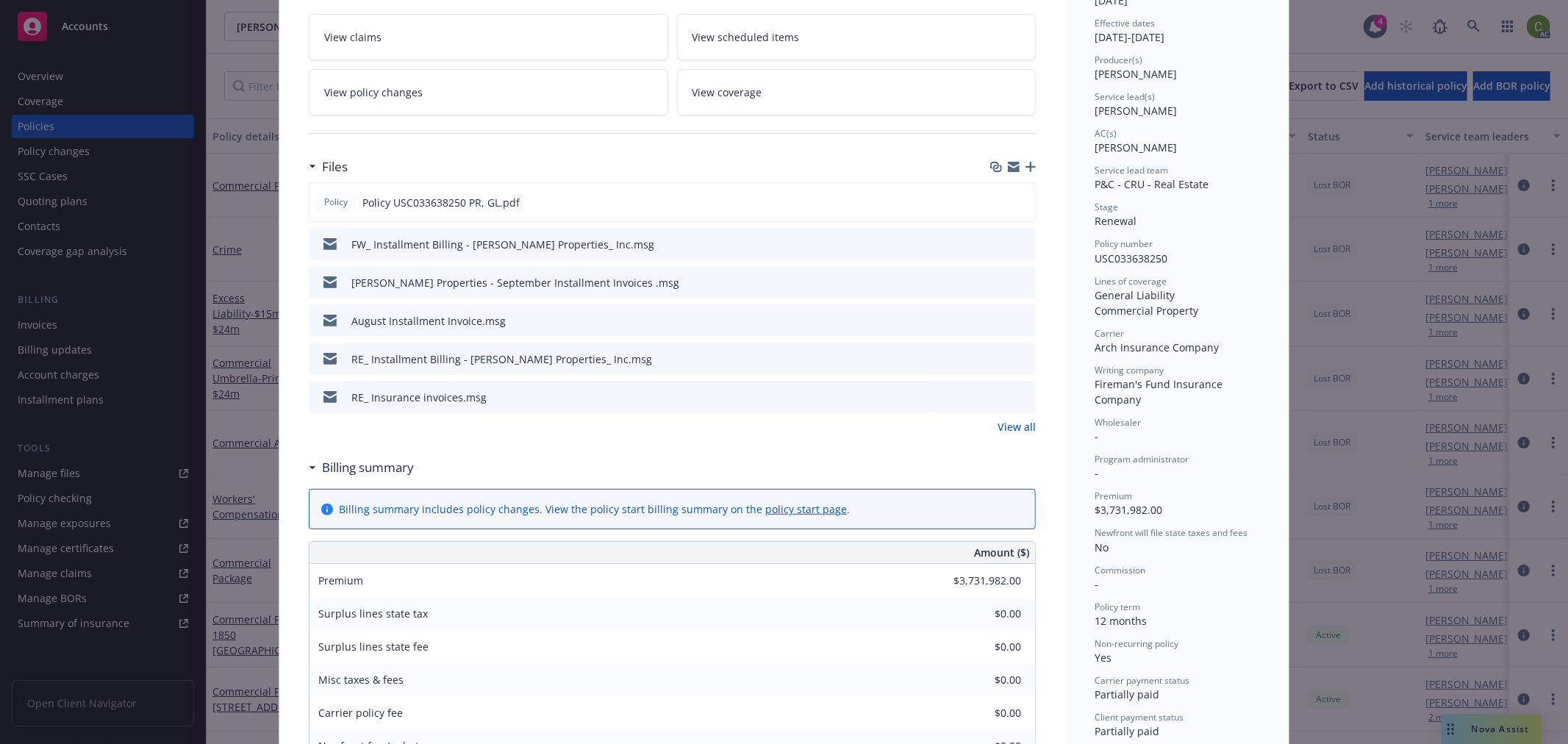
scroll to position [82, 0]
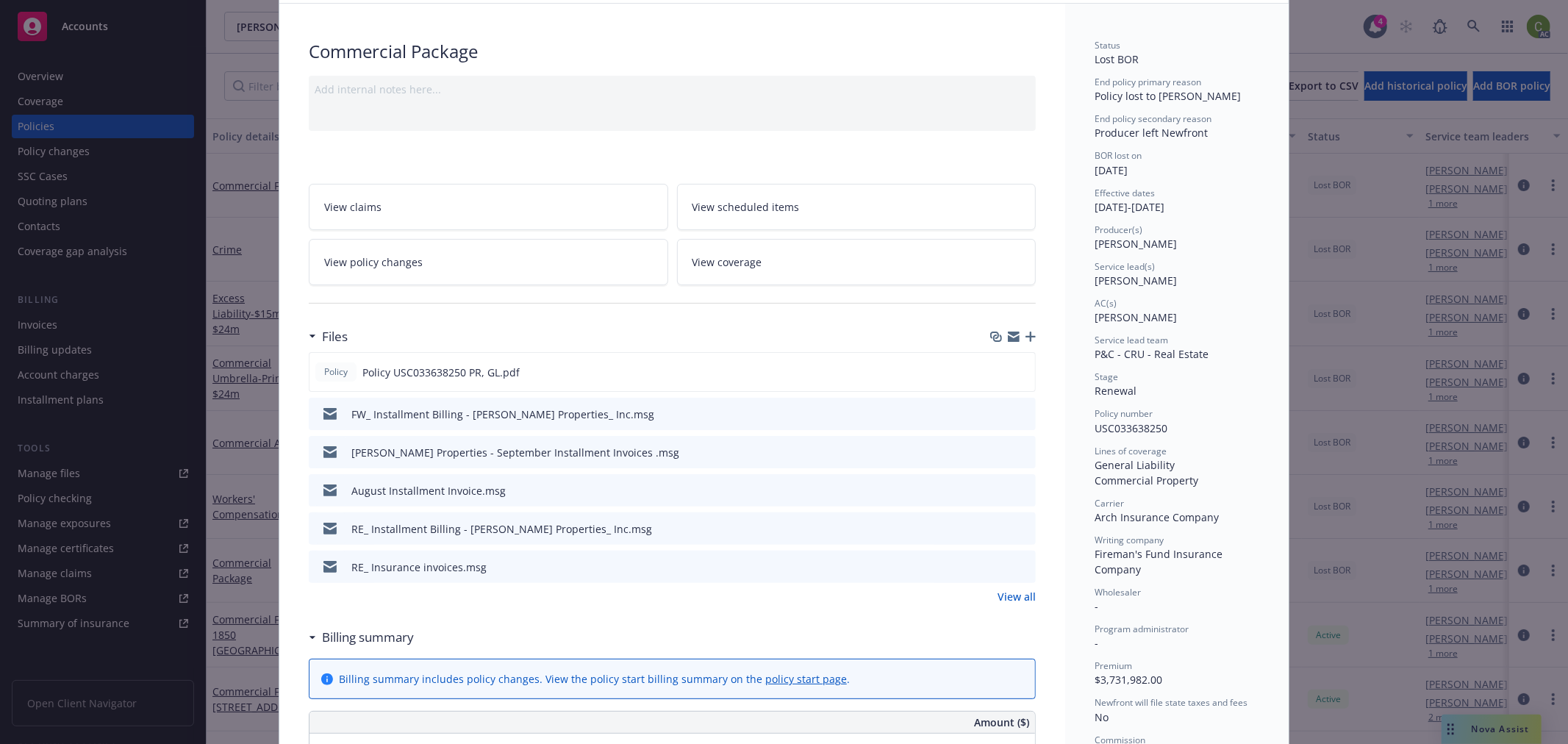
click at [460, 260] on link "View policy changes" at bounding box center [488, 262] width 359 height 46
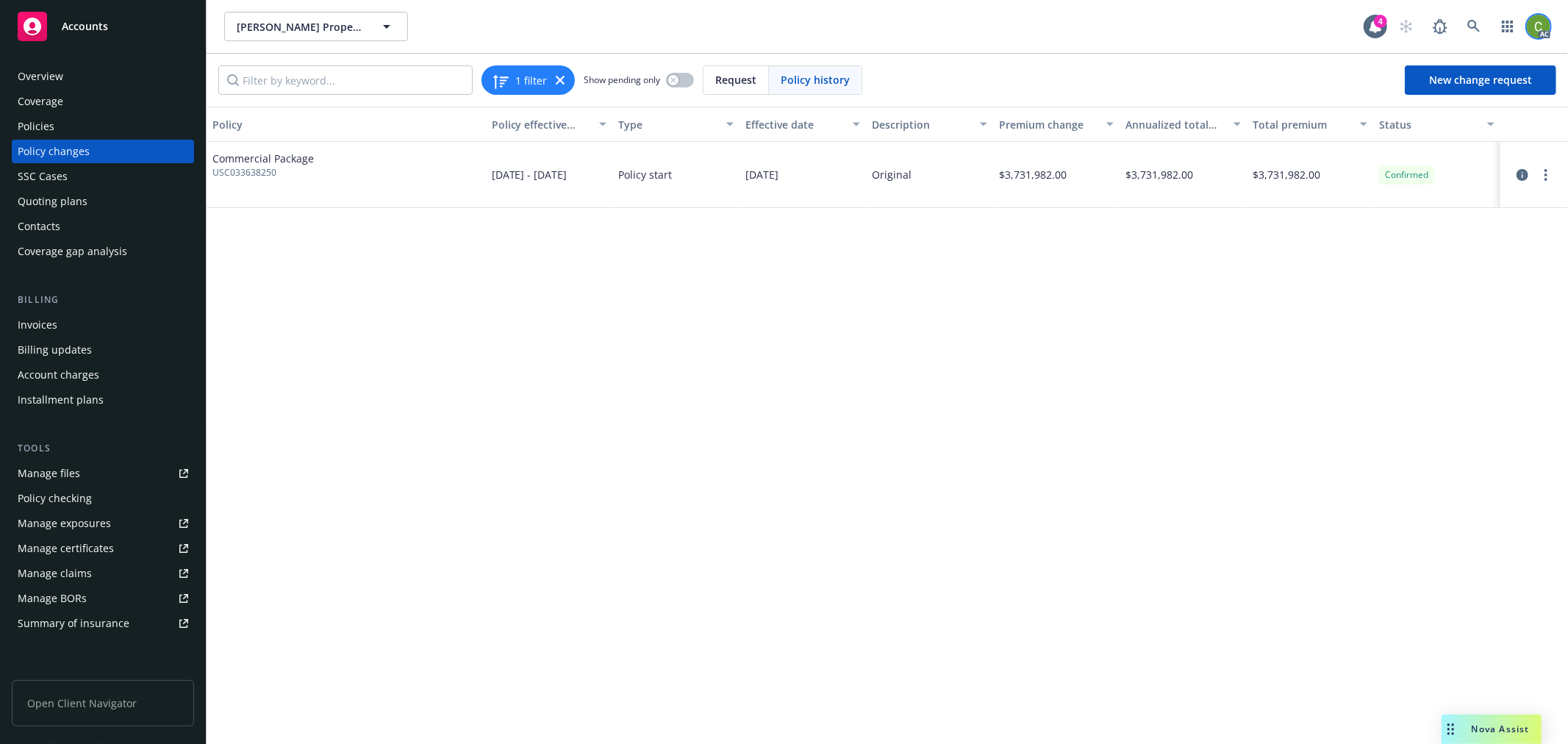
click at [1534, 32] on img at bounding box center [1539, 26] width 23 height 23
click at [1464, 63] on link "Log out" at bounding box center [1477, 66] width 147 height 29
